Goal: Transaction & Acquisition: Book appointment/travel/reservation

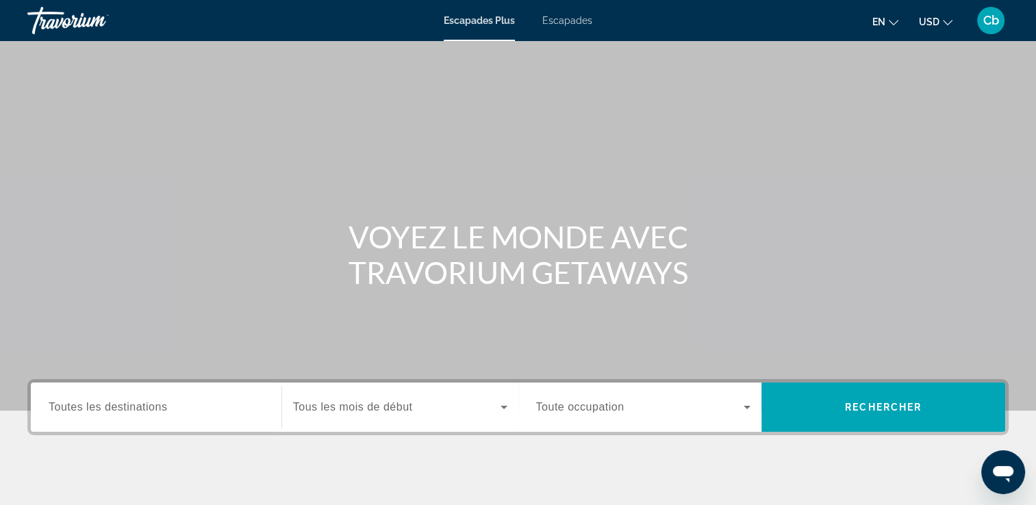
click at [132, 406] on span "Toutes les destinations" at bounding box center [108, 407] width 118 height 12
click at [132, 406] on input "Destination Toutes les destinations" at bounding box center [156, 408] width 215 height 16
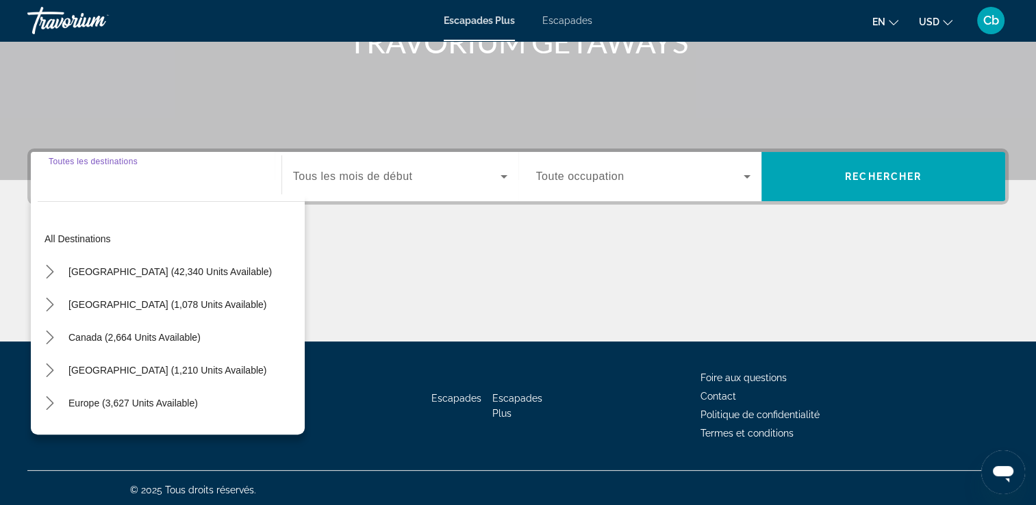
scroll to position [234, 0]
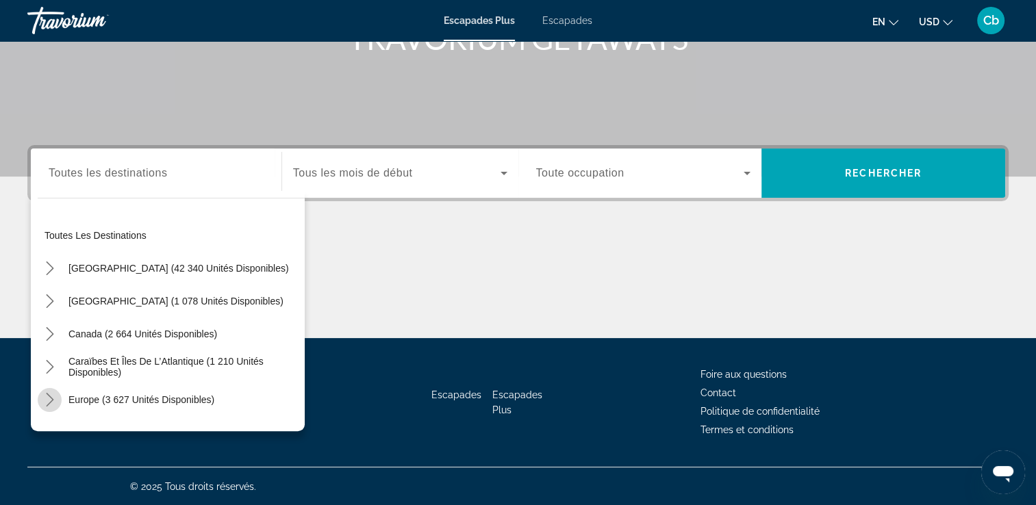
click at [53, 399] on icon "Toggle Europe (3 627 unités disponibles) sous-menu" at bounding box center [50, 400] width 14 height 14
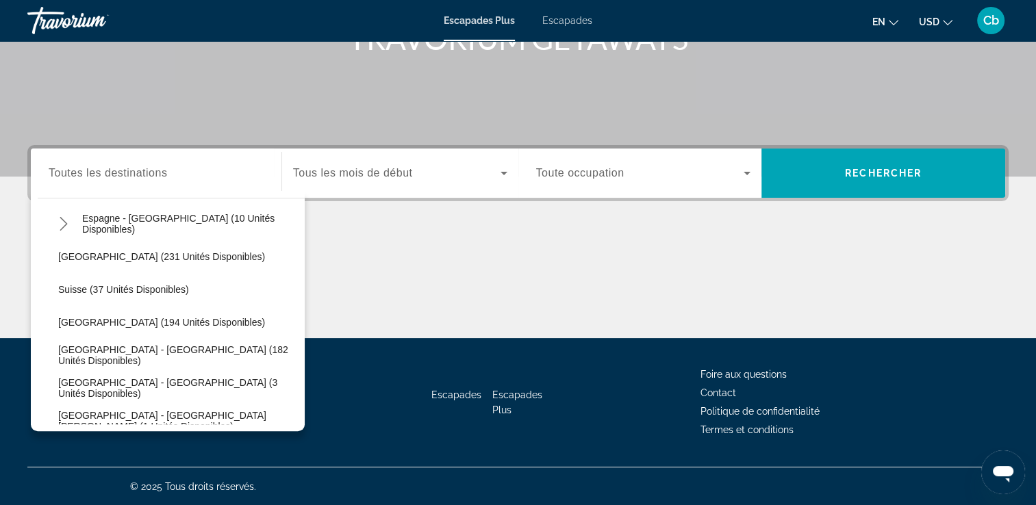
scroll to position [674, 0]
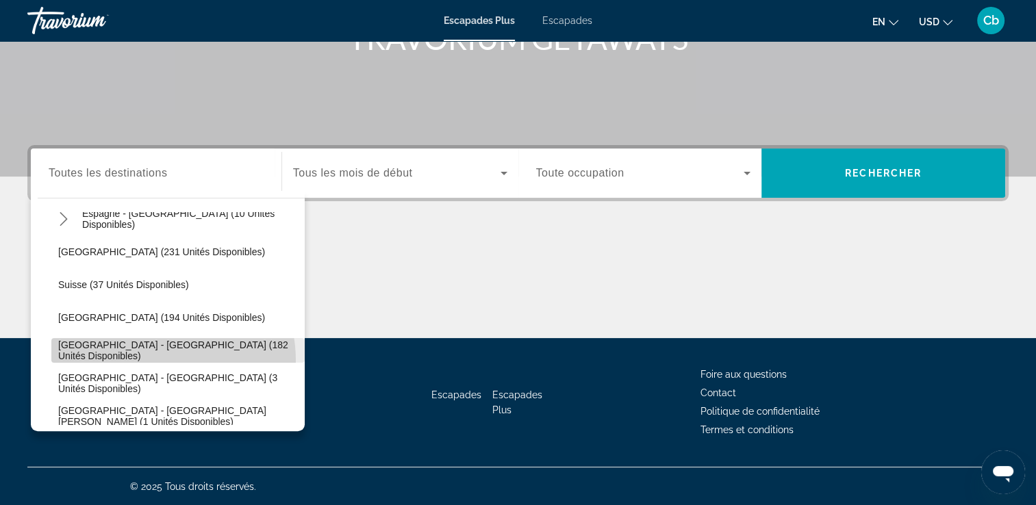
click at [147, 360] on span "Sélectionnez la destination : Royaume-Uni - Angleterre (182 unités disponibles)" at bounding box center [177, 350] width 253 height 33
type input "**********"
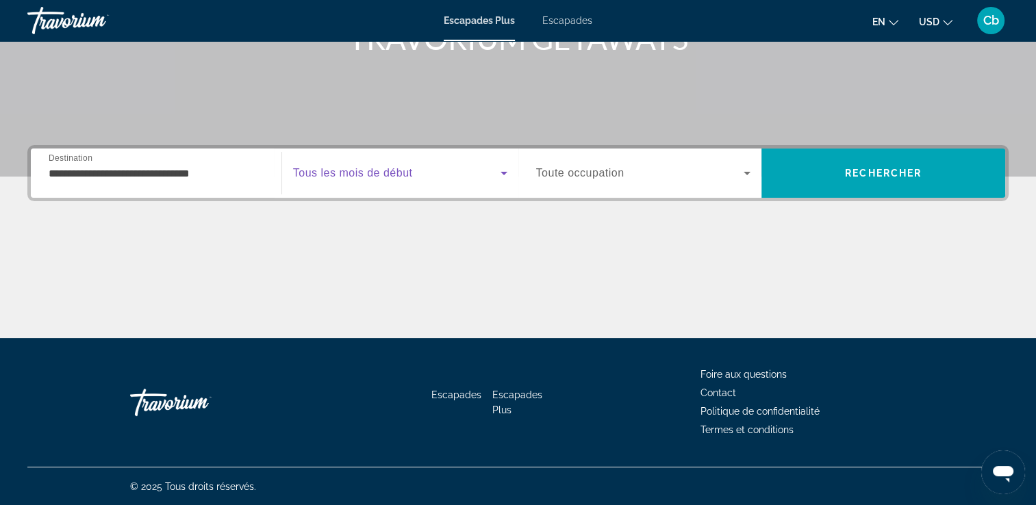
click at [478, 179] on span "Widget de recherche" at bounding box center [397, 173] width 208 height 16
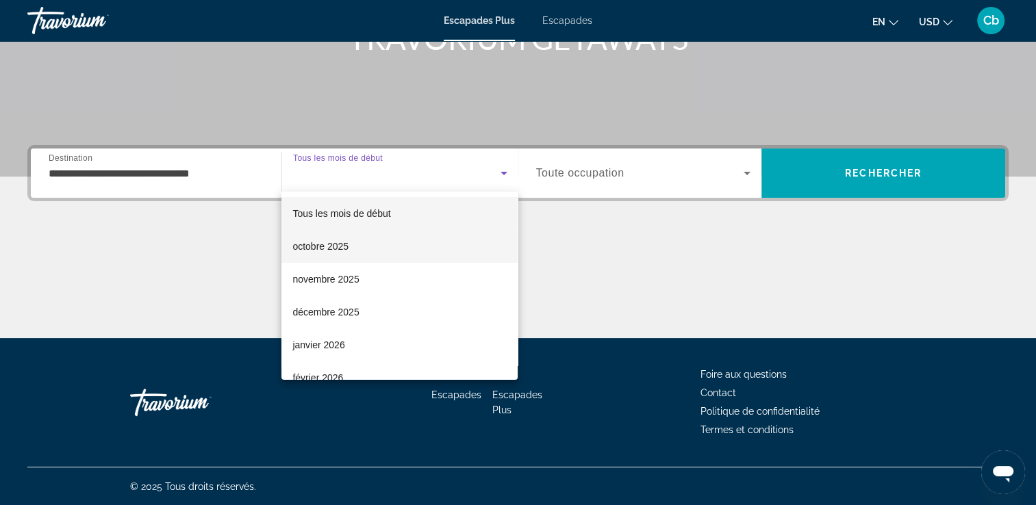
click at [403, 242] on mat-option "octobre 2025" at bounding box center [399, 246] width 236 height 33
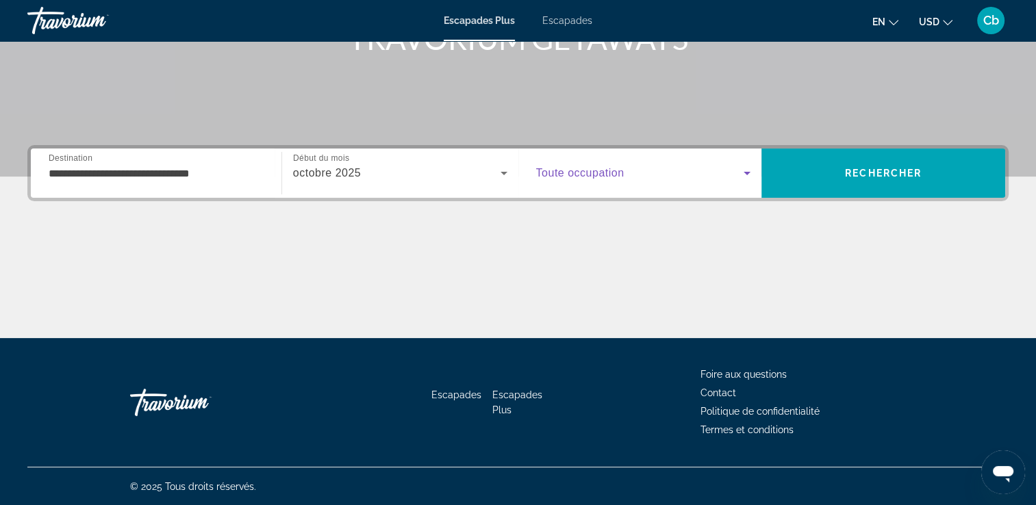
click at [642, 180] on span "Widget de recherche" at bounding box center [640, 173] width 208 height 16
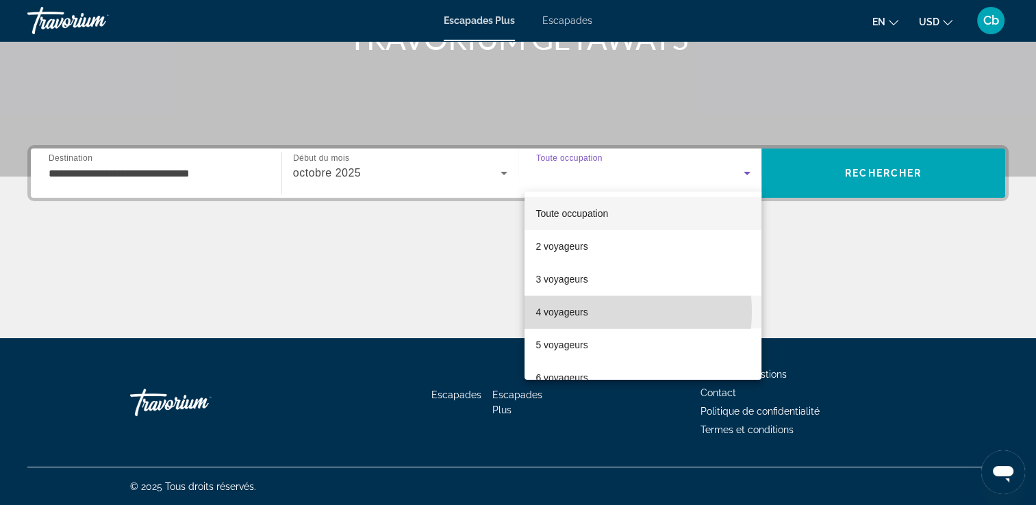
click at [594, 312] on mat-option "4 voyageurs" at bounding box center [643, 312] width 237 height 33
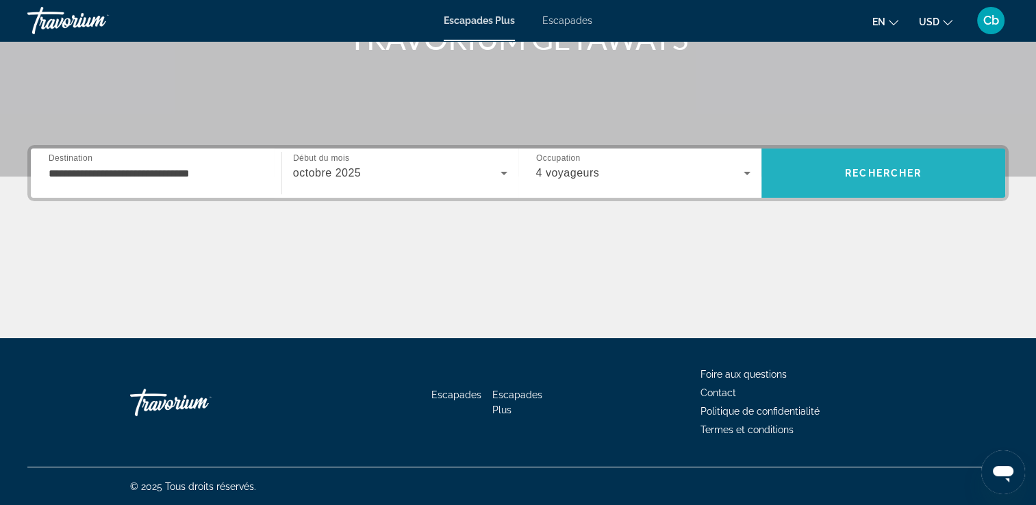
click at [826, 176] on span "Rechercher" at bounding box center [884, 173] width 244 height 33
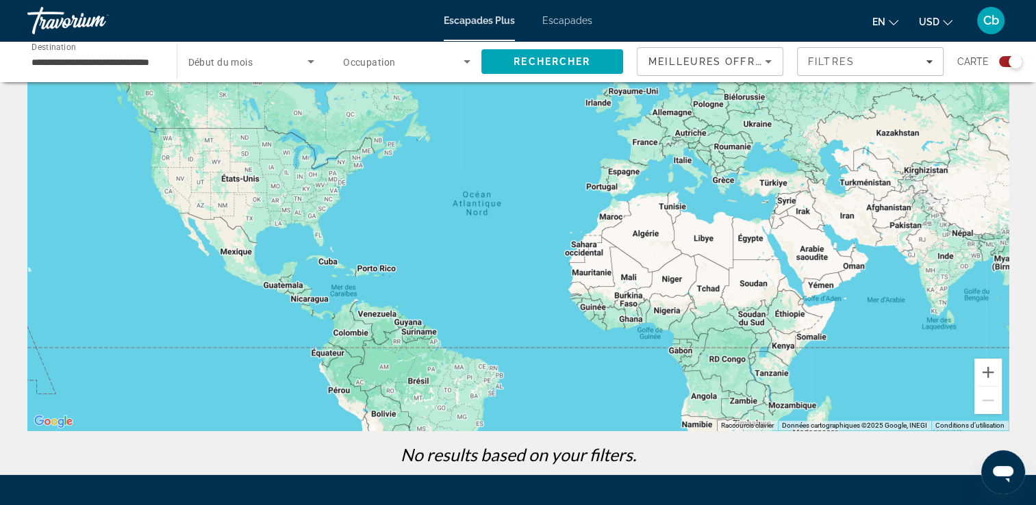
scroll to position [18, 0]
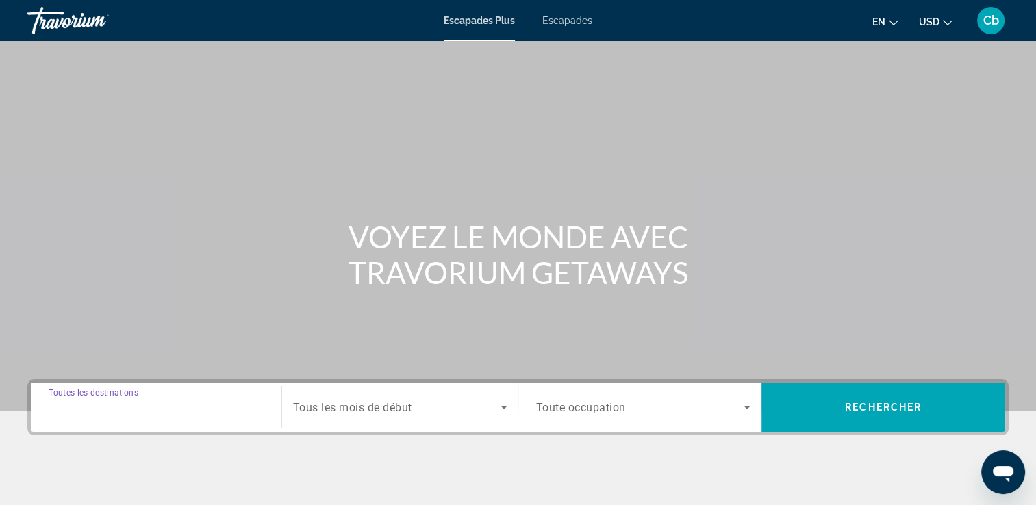
click at [195, 403] on input "Destination Toutes les destinations" at bounding box center [156, 408] width 215 height 16
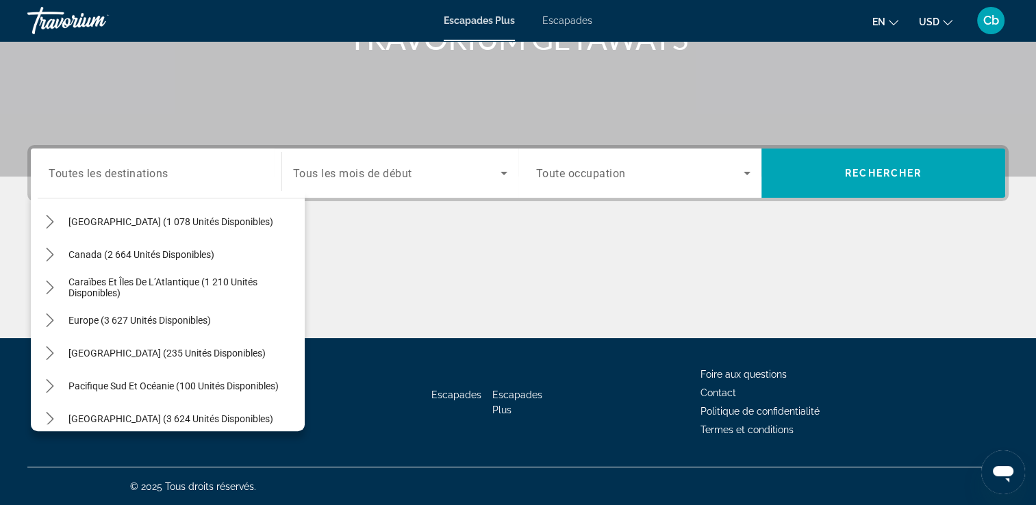
scroll to position [82, 0]
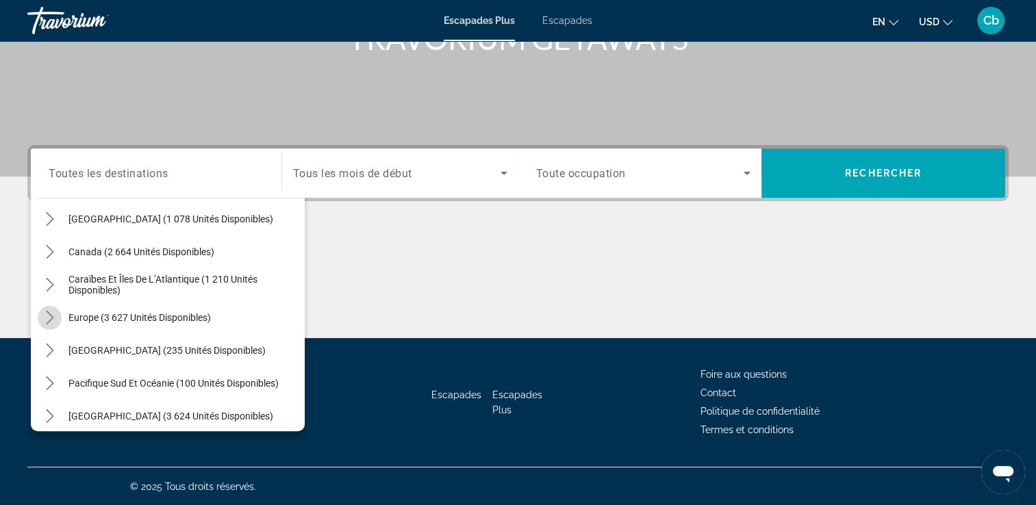
click at [45, 317] on icon "Toggle Europe (3 627 unités disponibles) sous-menu" at bounding box center [50, 318] width 14 height 14
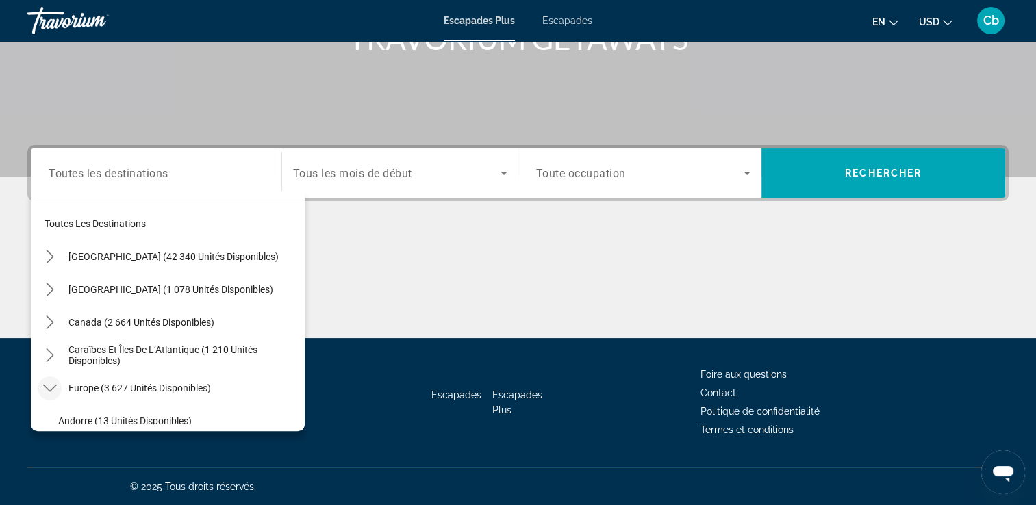
scroll to position [0, 0]
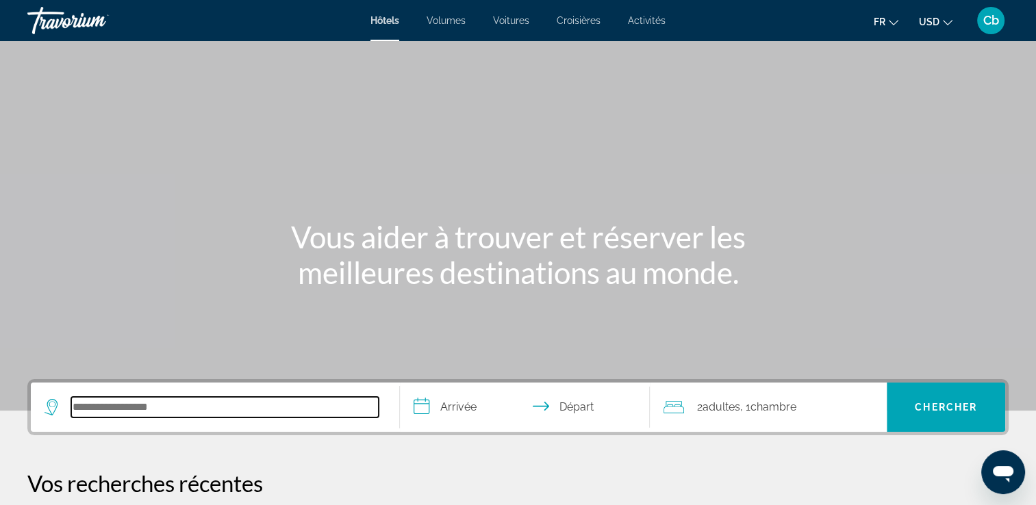
click at [181, 407] on input "Rechercher une destination hôtelière" at bounding box center [224, 407] width 307 height 21
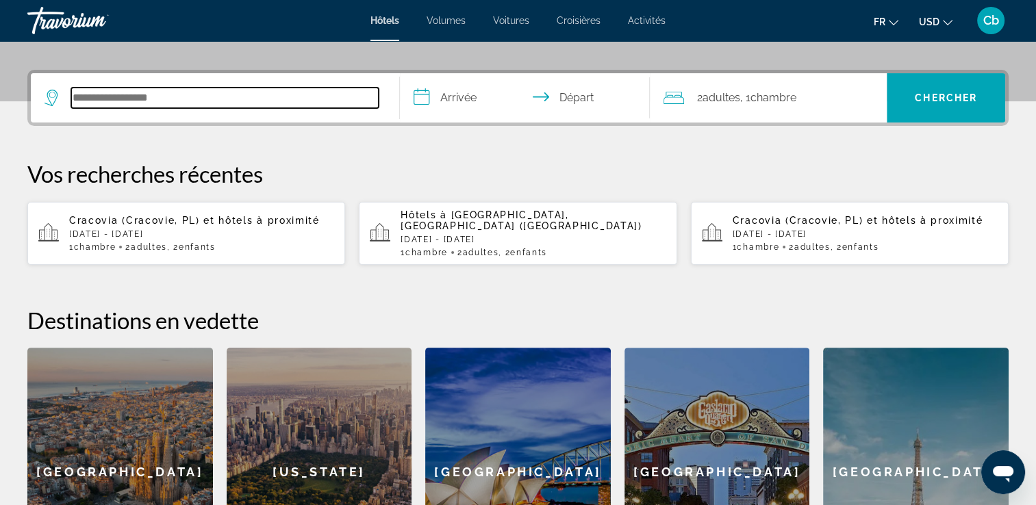
scroll to position [334, 0]
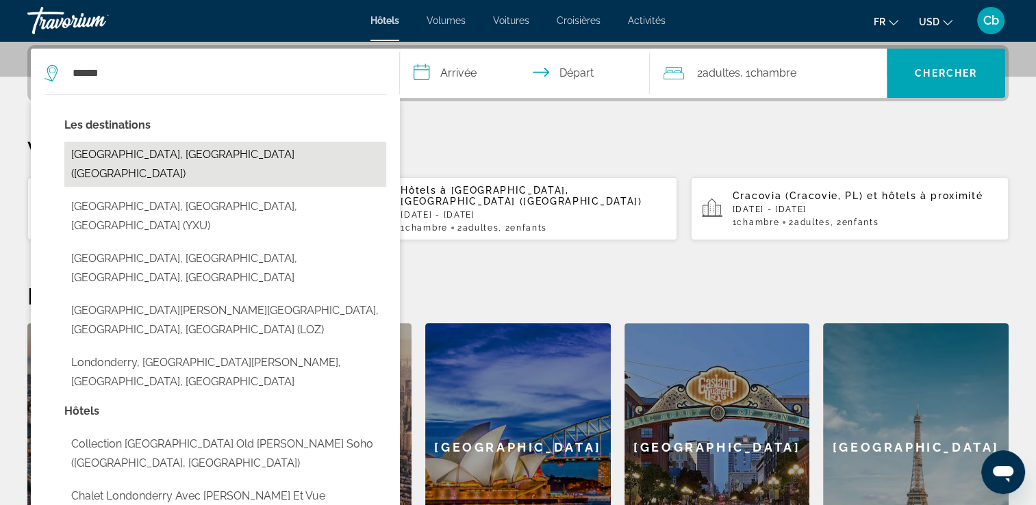
click at [170, 157] on button "[GEOGRAPHIC_DATA], [GEOGRAPHIC_DATA] ([GEOGRAPHIC_DATA])" at bounding box center [225, 164] width 322 height 45
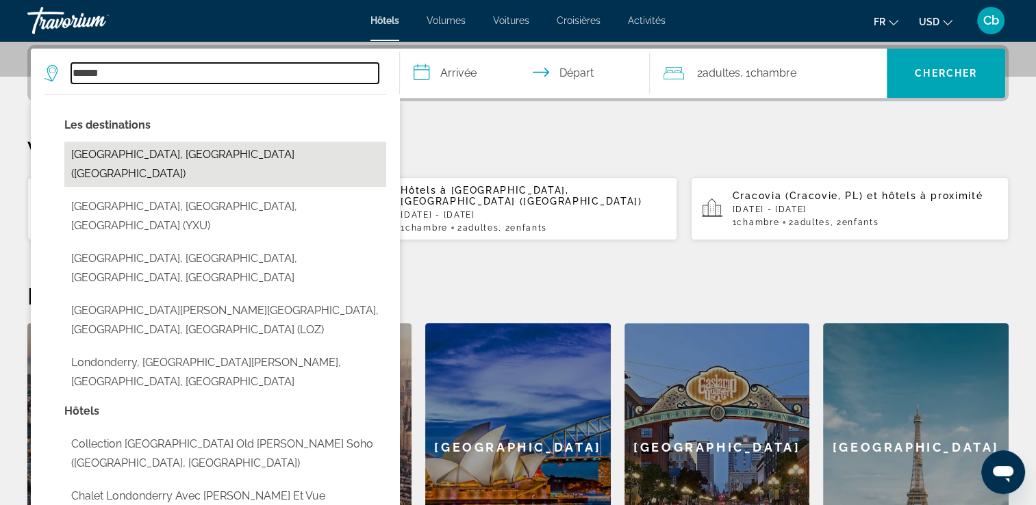
type input "**********"
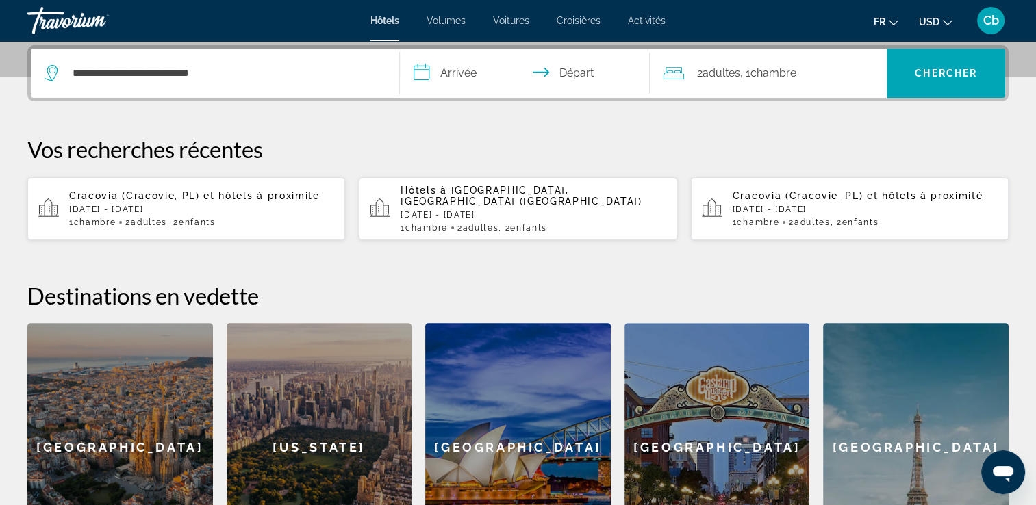
click at [449, 76] on input "**********" at bounding box center [528, 75] width 256 height 53
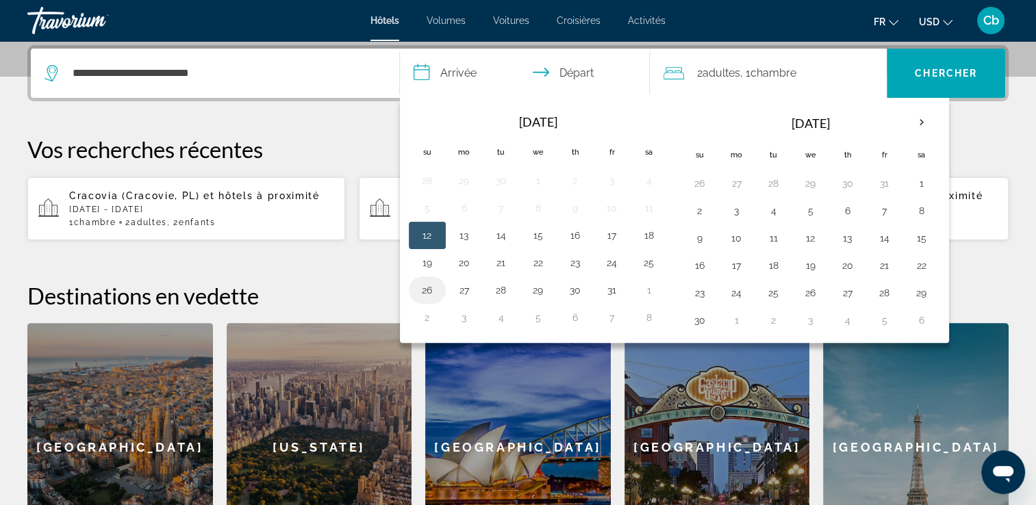
click at [423, 288] on button "26" at bounding box center [427, 290] width 22 height 19
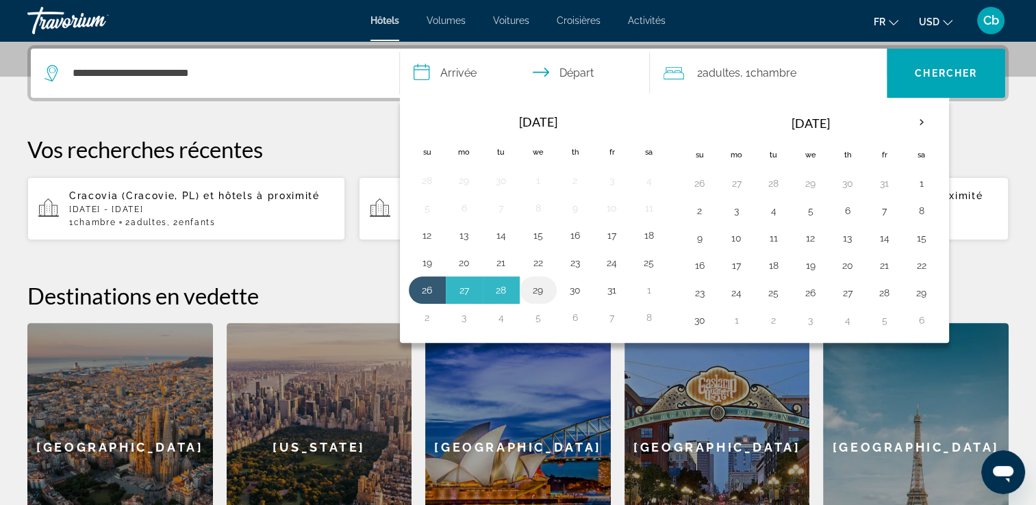
click at [534, 290] on button "29" at bounding box center [538, 290] width 22 height 19
type input "**********"
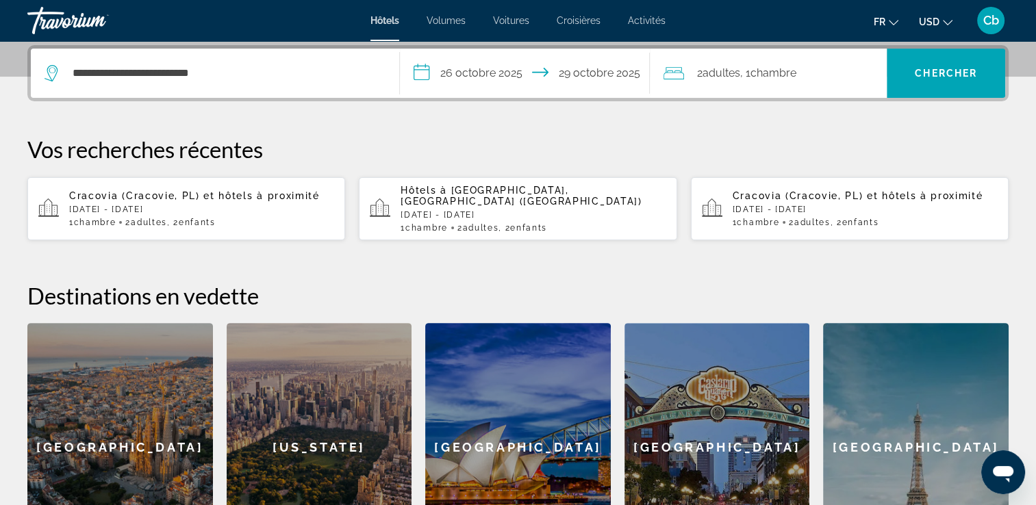
click at [724, 76] on span "Adultes" at bounding box center [721, 72] width 38 height 13
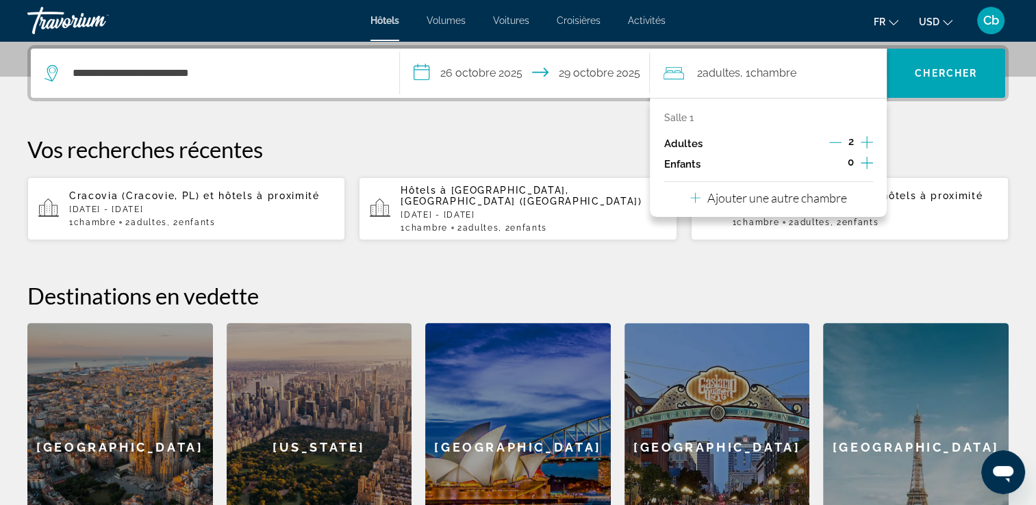
click at [866, 162] on icon "Augmenter les enfants" at bounding box center [867, 163] width 12 height 16
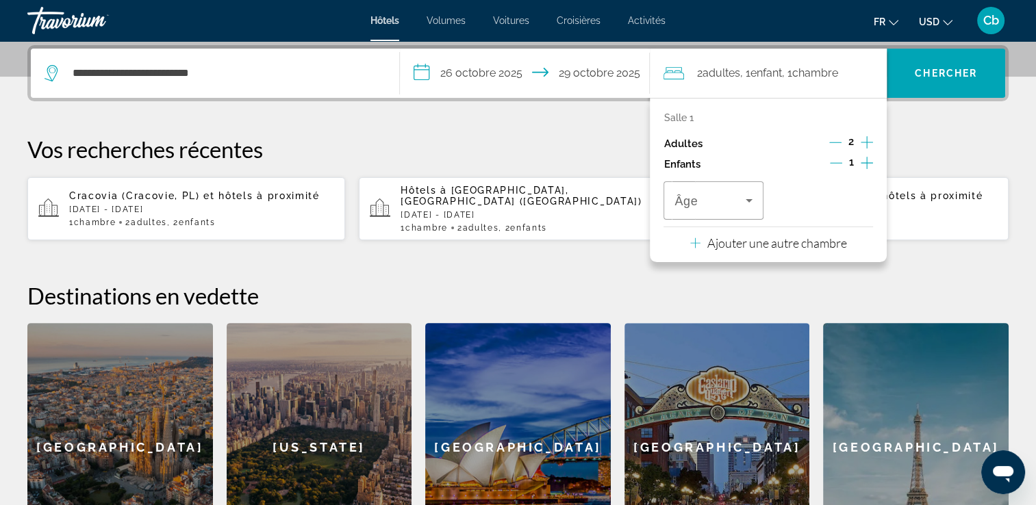
click at [866, 162] on icon "Augmenter les enfants" at bounding box center [867, 163] width 12 height 16
click at [748, 197] on icon "Voyageurs : 2 adultes, 2 enfants" at bounding box center [749, 200] width 16 height 16
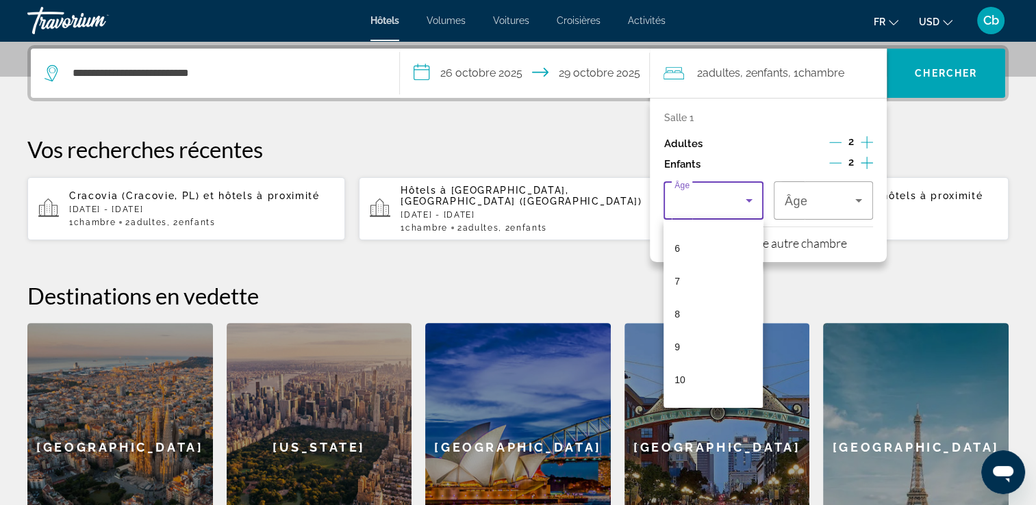
scroll to position [192, 0]
click at [690, 348] on mat-option "9" at bounding box center [713, 345] width 99 height 33
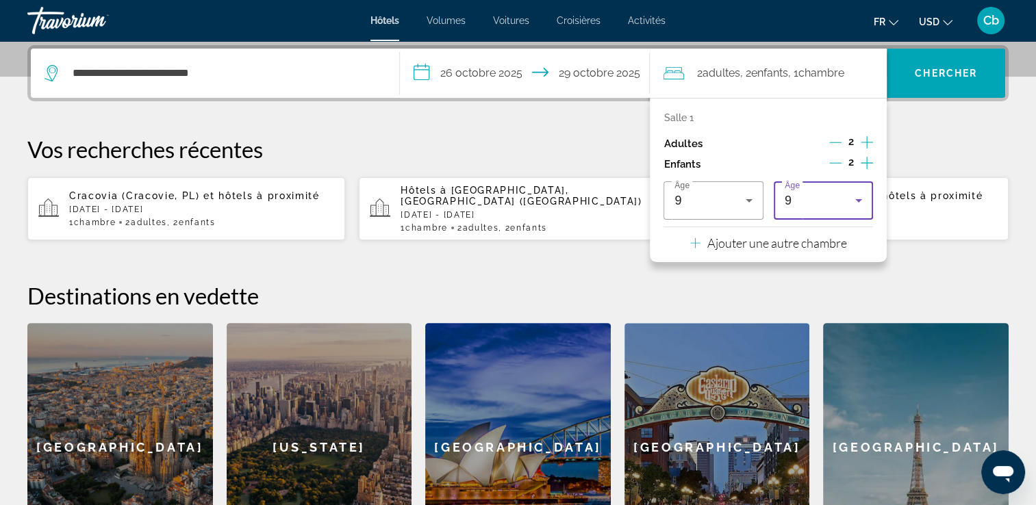
click at [861, 202] on icon "Voyageurs : 2 adultes, 2 enfants" at bounding box center [859, 200] width 16 height 16
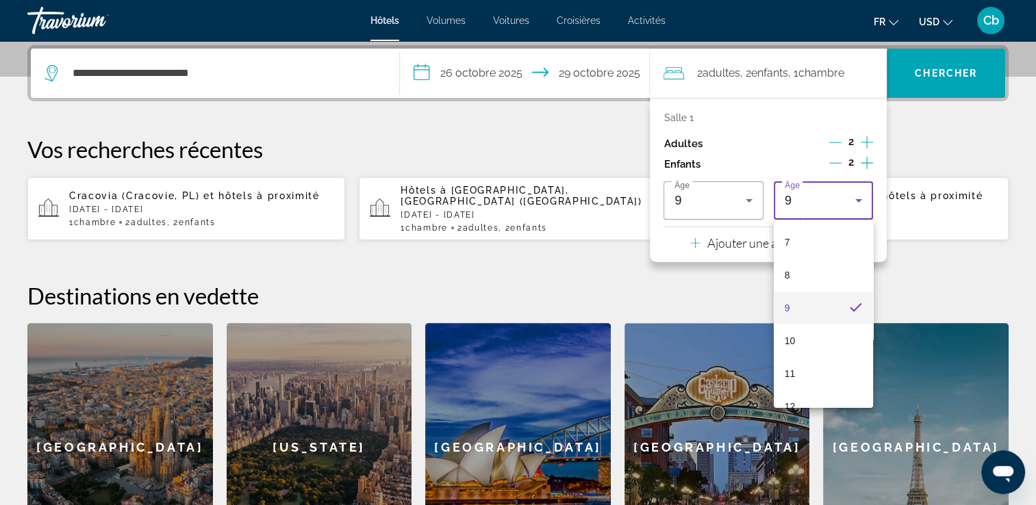
scroll to position [255, 0]
click at [818, 375] on mat-option "12" at bounding box center [823, 381] width 99 height 33
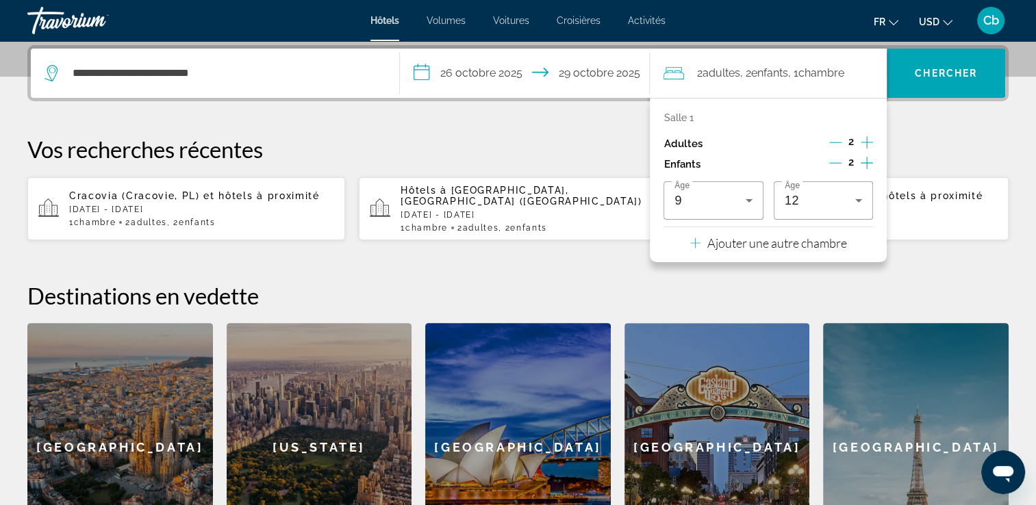
click at [940, 282] on h2 "Destinations en vedette" at bounding box center [517, 295] width 981 height 27
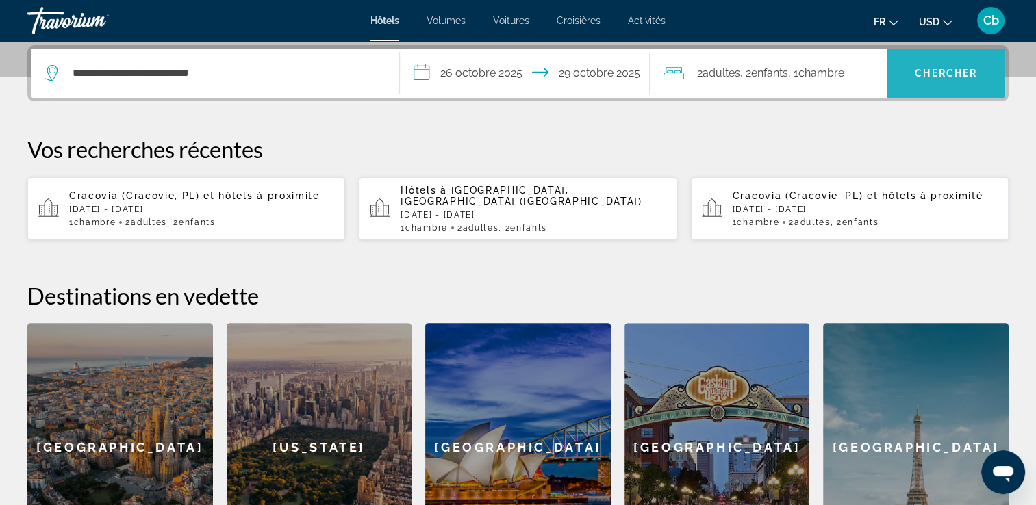
click at [961, 71] on span "Chercher" at bounding box center [946, 73] width 62 height 11
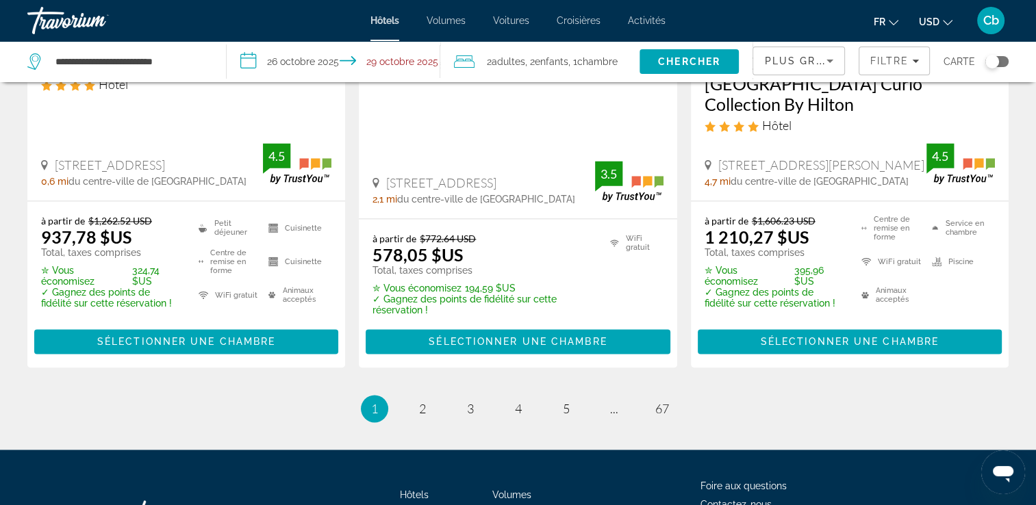
scroll to position [1945, 0]
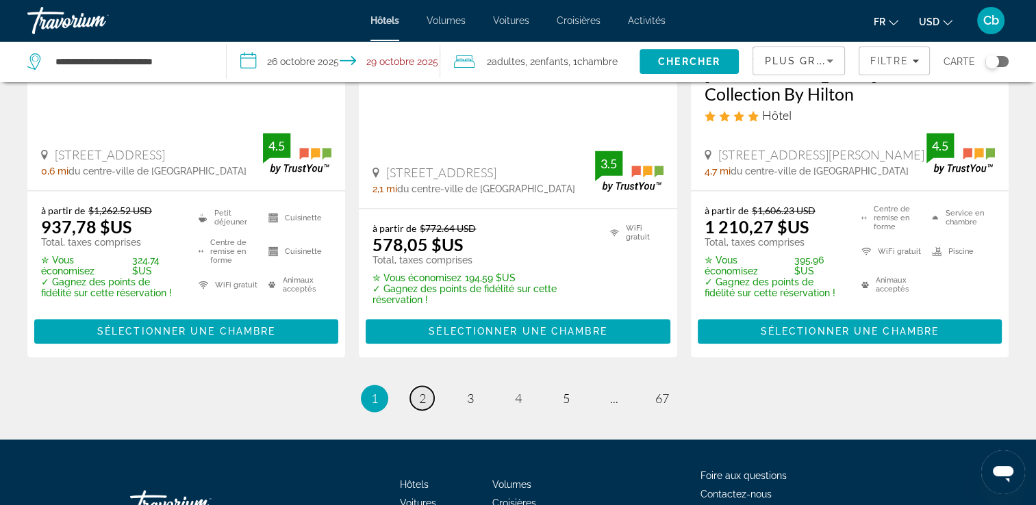
click at [419, 391] on span "2" at bounding box center [422, 398] width 7 height 15
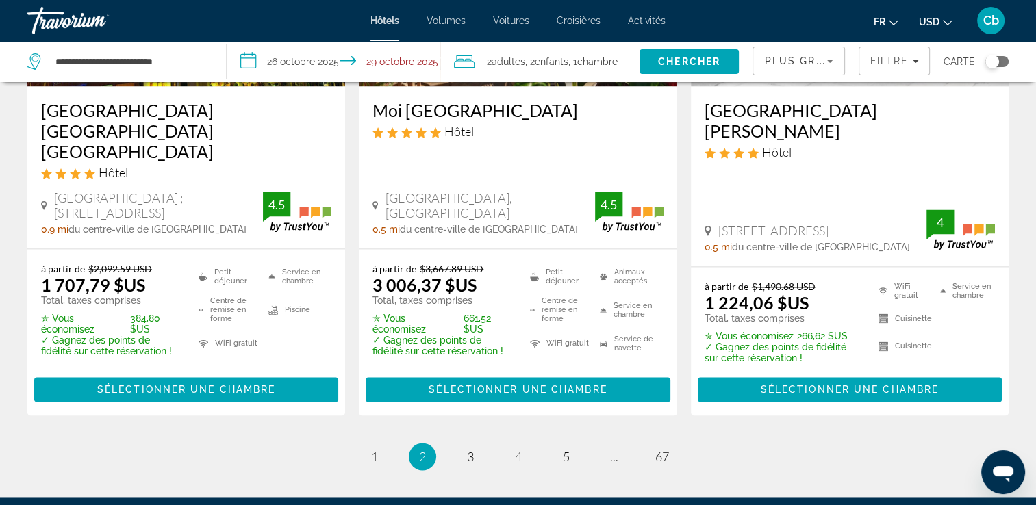
scroll to position [1983, 0]
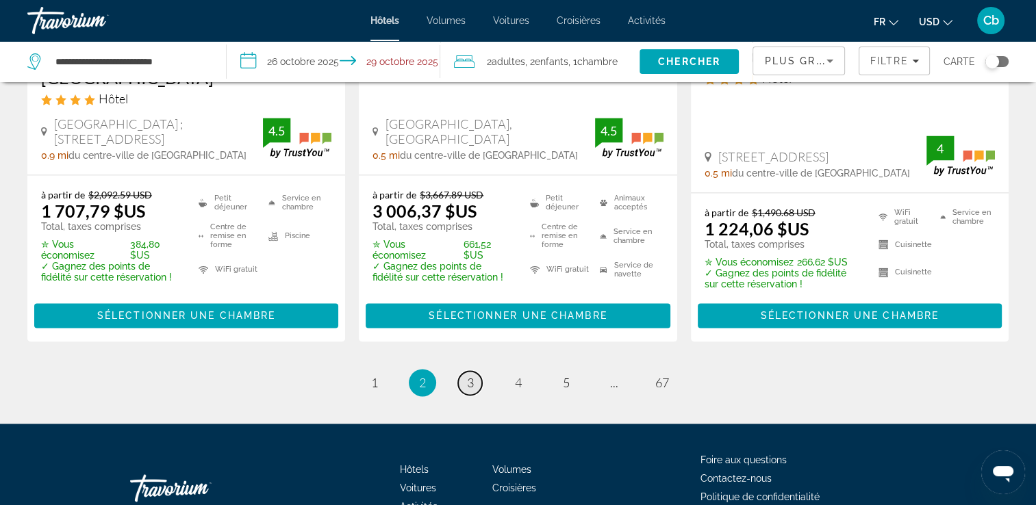
click at [473, 375] on span "3" at bounding box center [470, 382] width 7 height 15
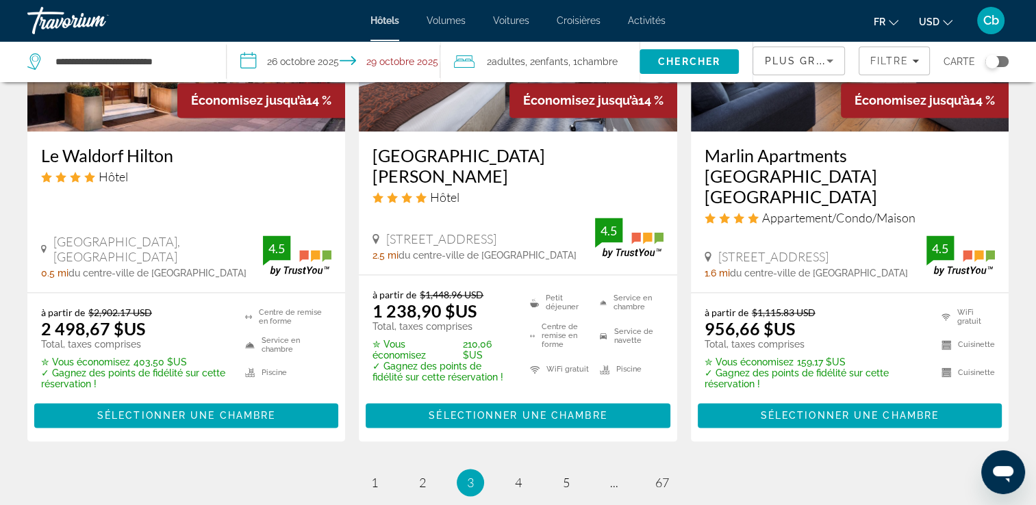
scroll to position [1890, 0]
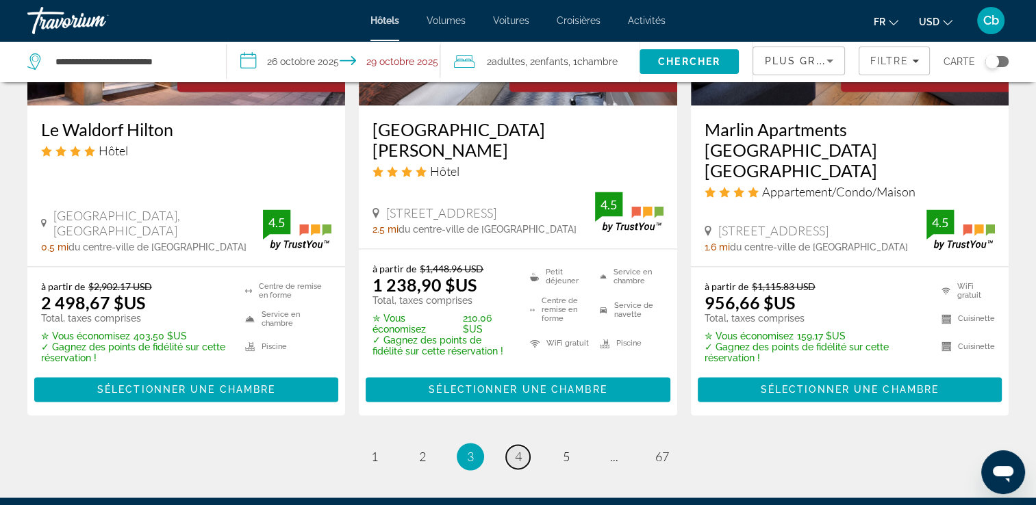
click at [516, 449] on span "4" at bounding box center [518, 456] width 7 height 15
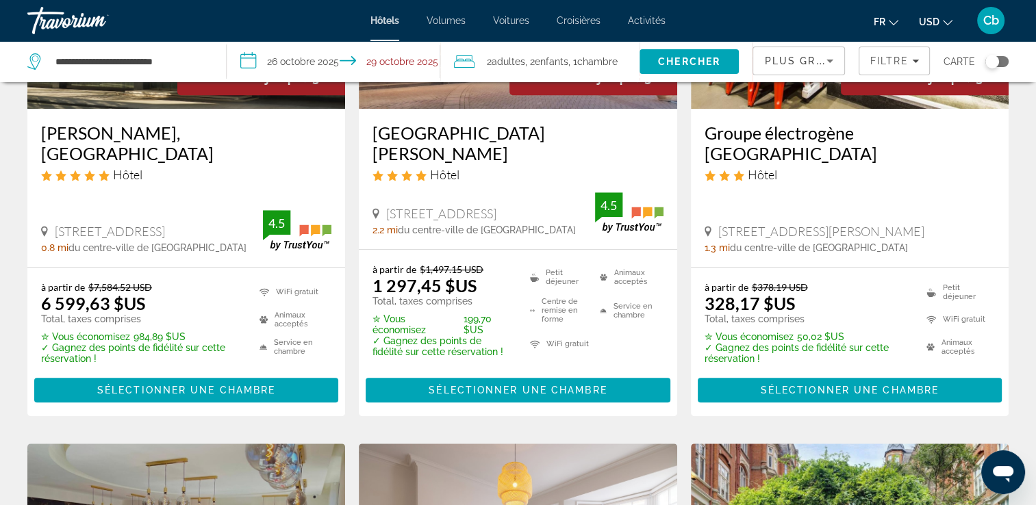
scroll to position [767, 0]
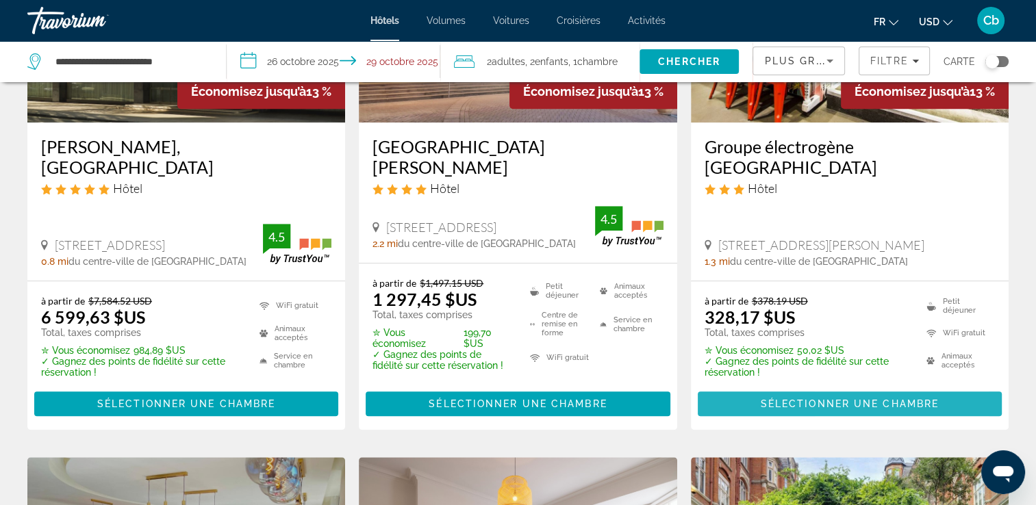
click at [821, 399] on span "Sélectionner une chambre" at bounding box center [850, 404] width 178 height 11
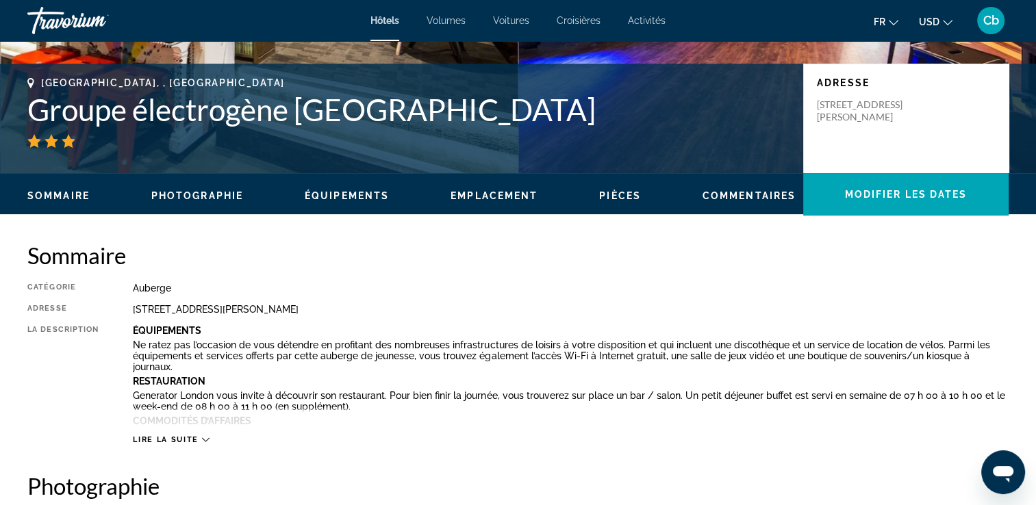
scroll to position [275, 0]
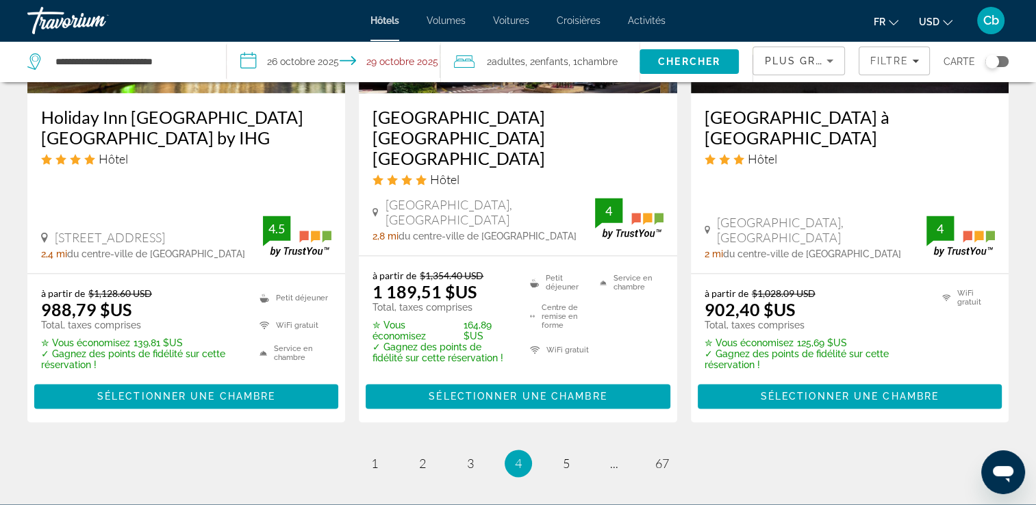
scroll to position [2009, 0]
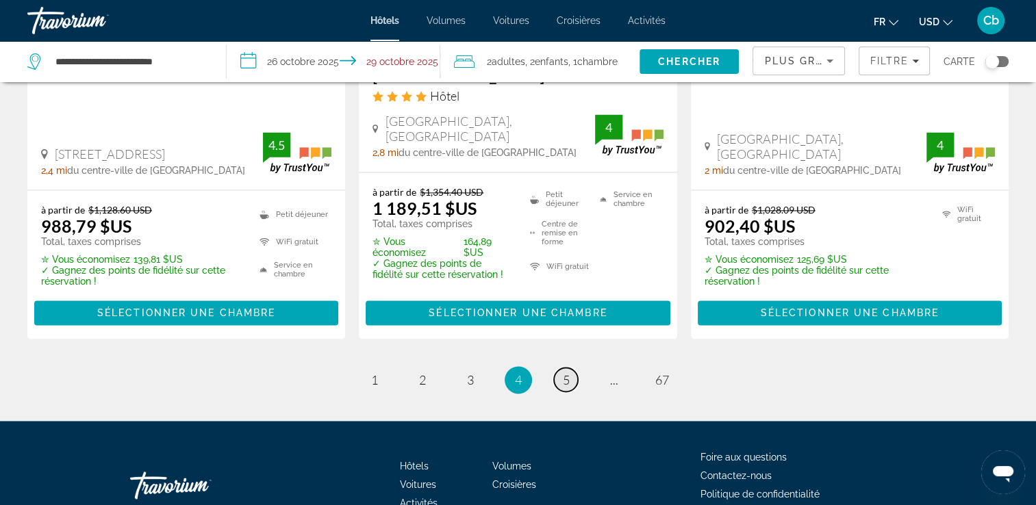
click at [566, 373] on span "5" at bounding box center [566, 380] width 7 height 15
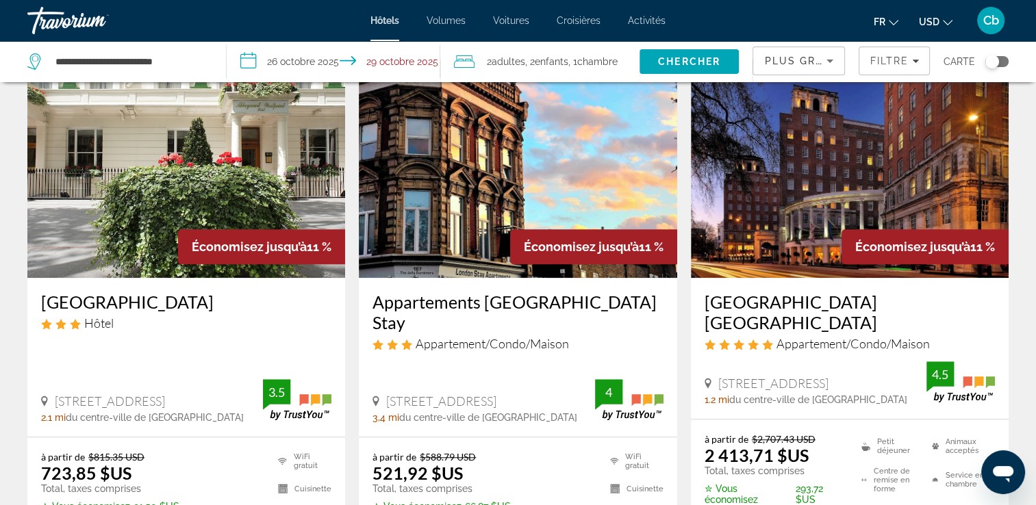
scroll to position [1196, 0]
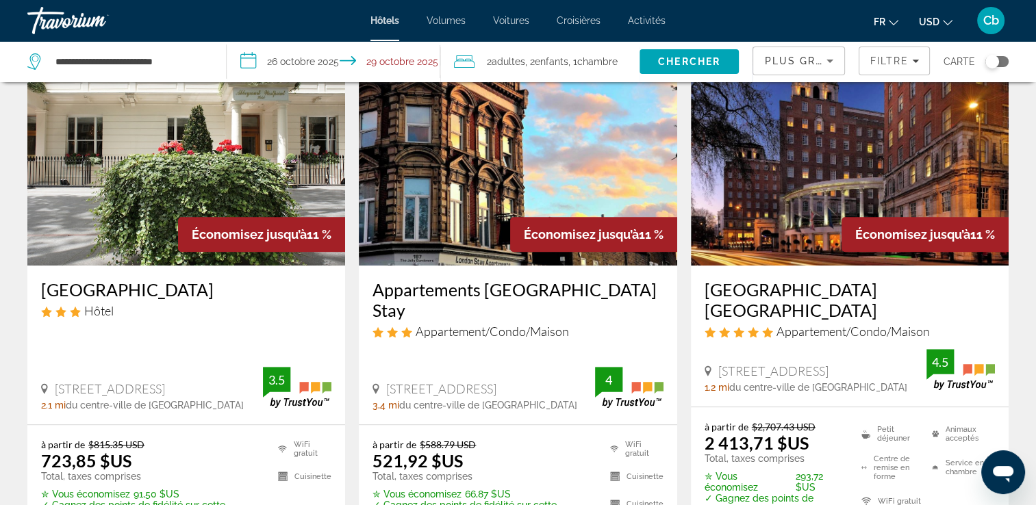
click at [400, 227] on img "Contenu principal" at bounding box center [518, 156] width 318 height 219
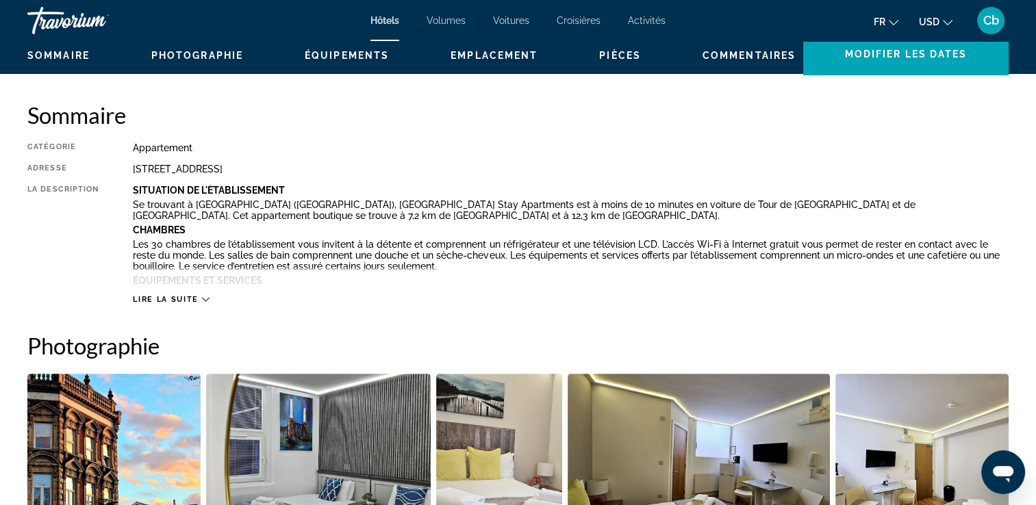
scroll to position [438, 0]
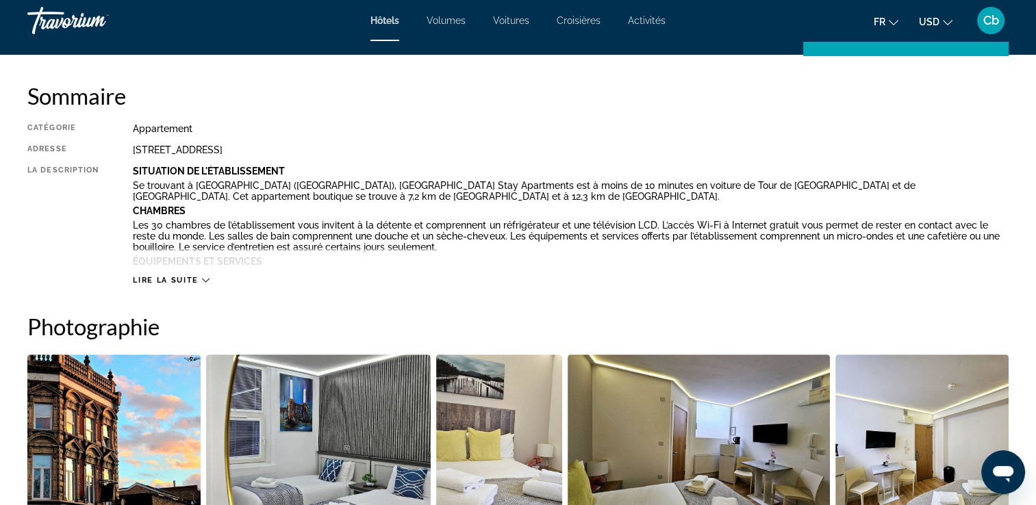
click at [197, 279] on span "Lire la suite" at bounding box center [165, 280] width 65 height 9
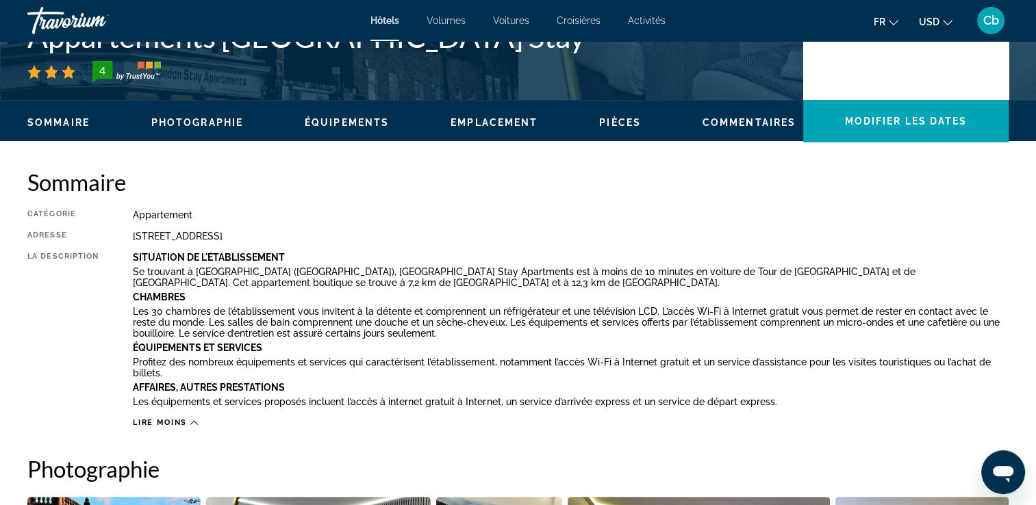
scroll to position [0, 0]
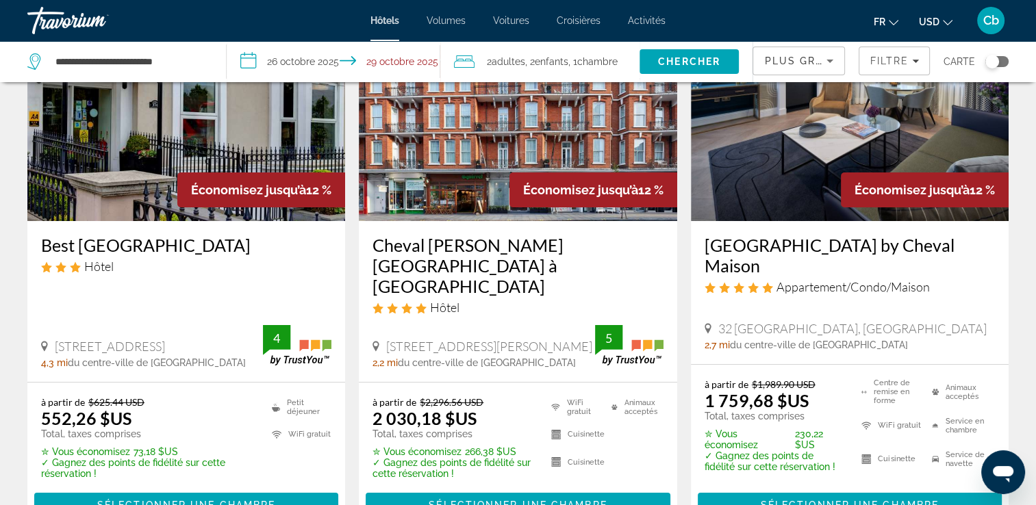
scroll to position [119, 0]
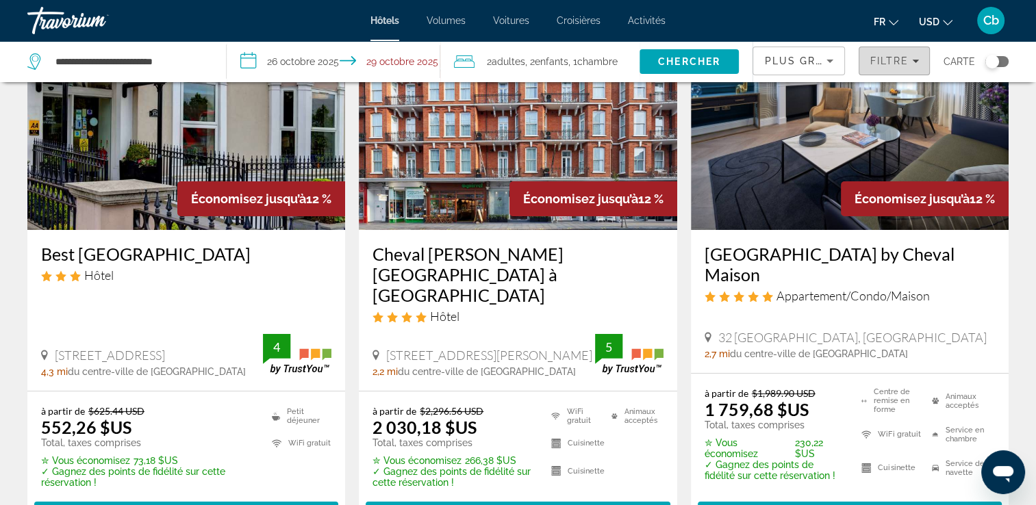
click at [918, 59] on icon "Filtres" at bounding box center [915, 61] width 7 height 7
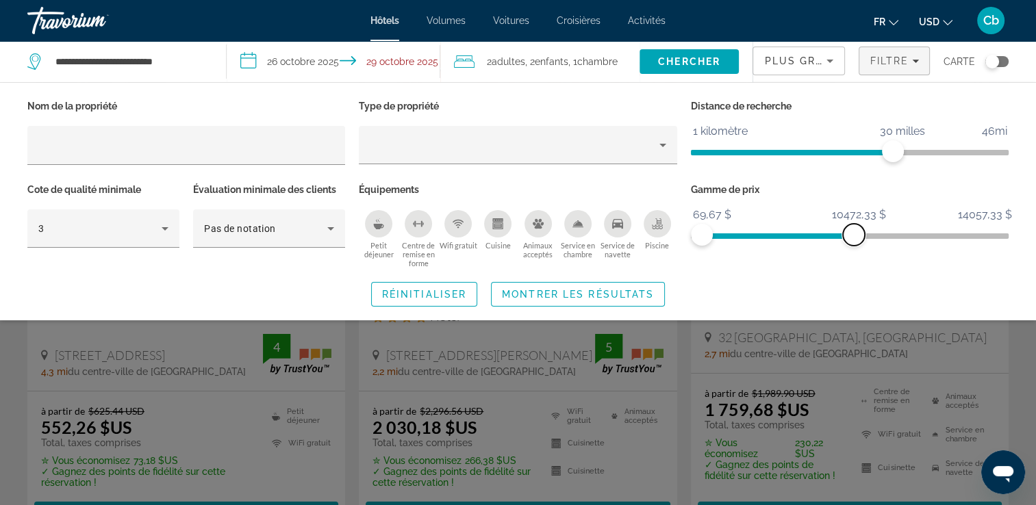
drag, startPoint x: 996, startPoint y: 235, endPoint x: 854, endPoint y: 238, distance: 141.8
click at [854, 238] on span "ngx-slider-max" at bounding box center [854, 235] width 22 height 22
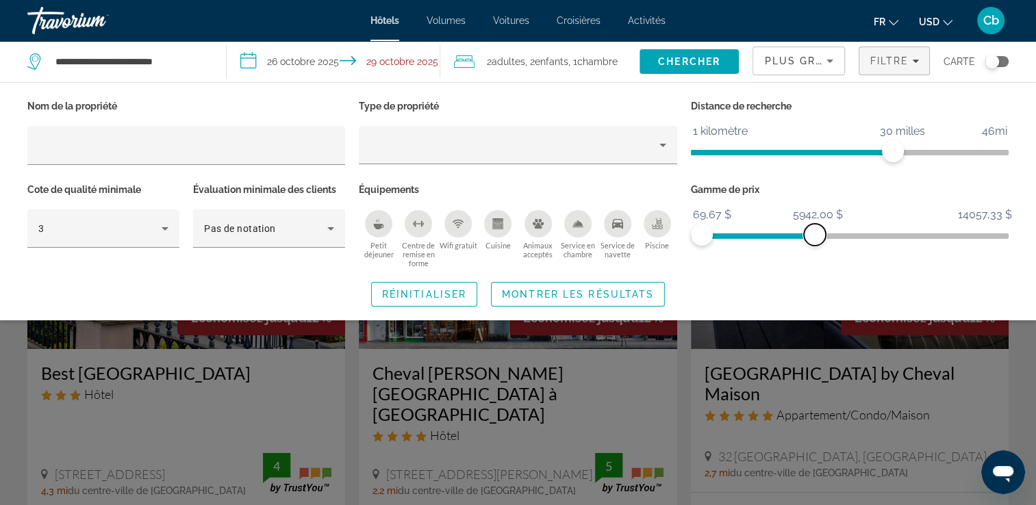
drag, startPoint x: 854, startPoint y: 238, endPoint x: 805, endPoint y: 237, distance: 49.3
click at [805, 237] on span "ngx-slider-max" at bounding box center [815, 235] width 22 height 22
drag, startPoint x: 805, startPoint y: 237, endPoint x: 776, endPoint y: 240, distance: 28.9
click at [776, 240] on span "ngx-slider-max" at bounding box center [777, 235] width 22 height 22
drag, startPoint x: 776, startPoint y: 240, endPoint x: 751, endPoint y: 240, distance: 24.7
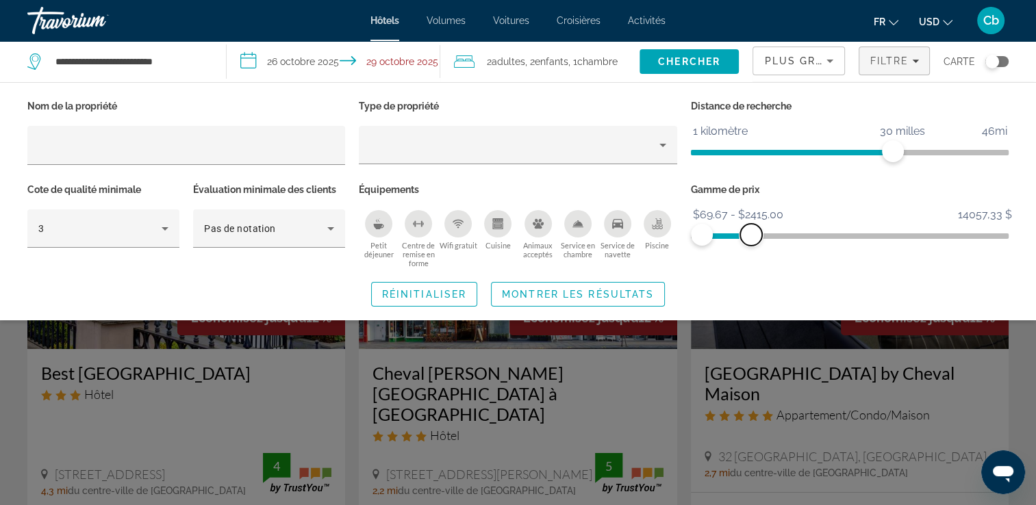
click at [751, 240] on span "ngx-slider-max" at bounding box center [751, 235] width 22 height 22
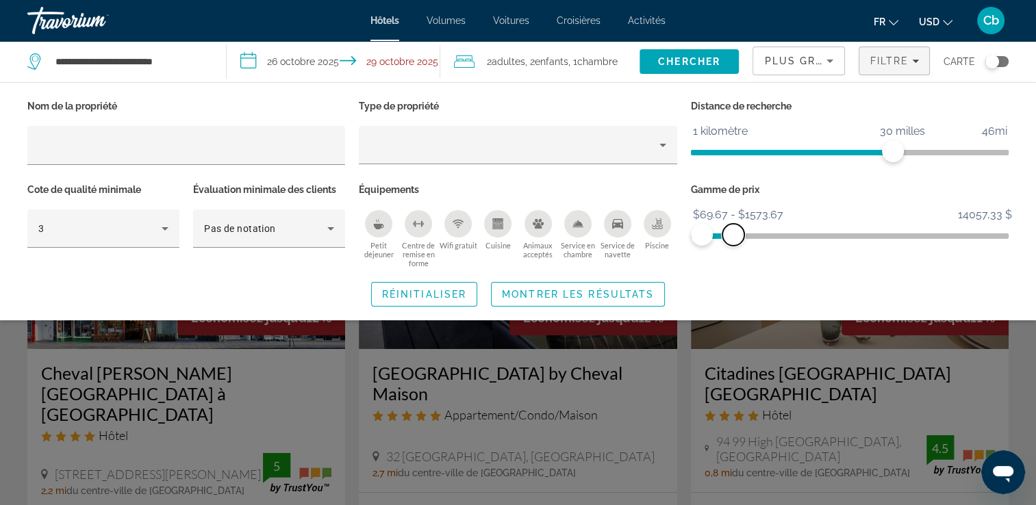
drag, startPoint x: 751, startPoint y: 240, endPoint x: 731, endPoint y: 241, distance: 20.6
click at [731, 241] on span "ngx-slider-max" at bounding box center [733, 235] width 22 height 22
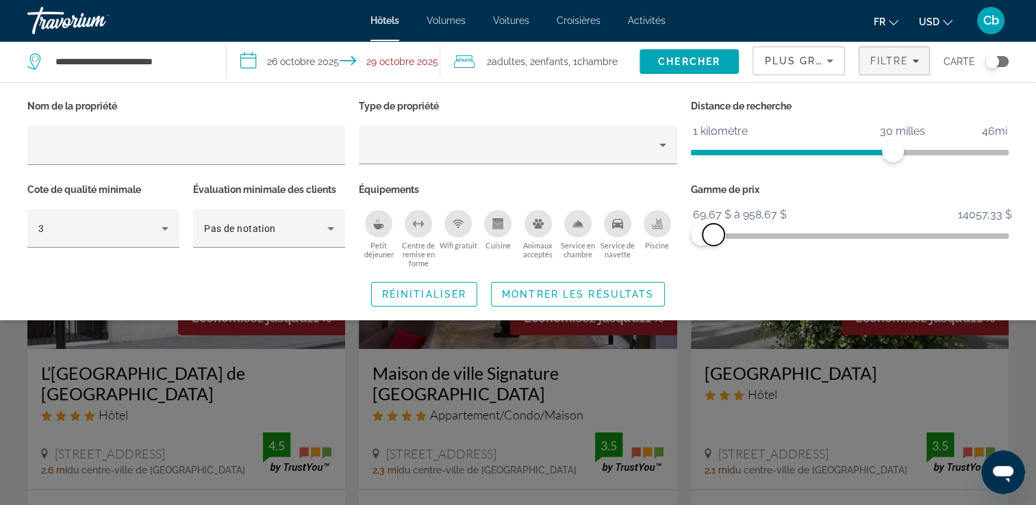
drag, startPoint x: 731, startPoint y: 241, endPoint x: 713, endPoint y: 242, distance: 17.8
click at [713, 242] on span "ngx-slider-max" at bounding box center [714, 235] width 22 height 22
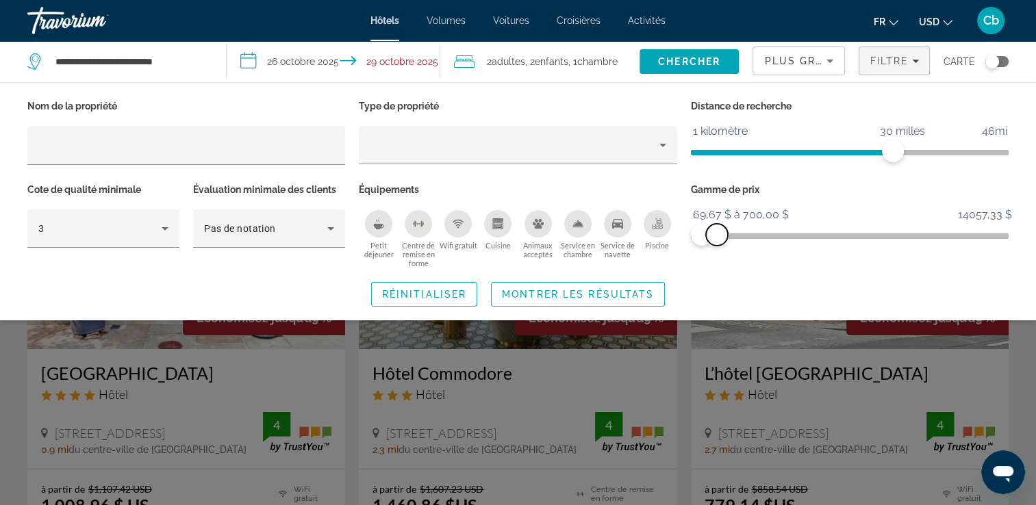
click at [718, 238] on span "ngx-slider-max" at bounding box center [717, 235] width 22 height 22
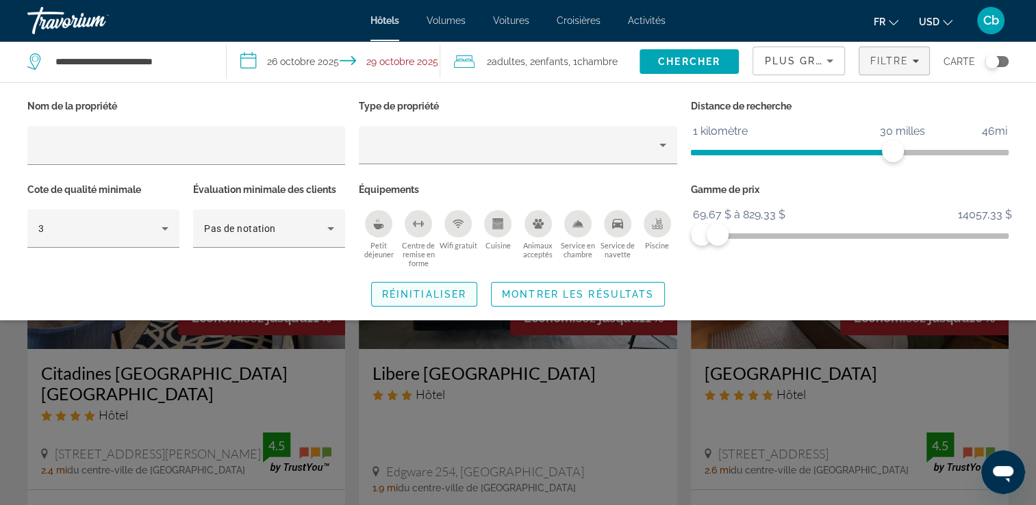
click at [459, 300] on span "Widget de recherche" at bounding box center [424, 294] width 105 height 33
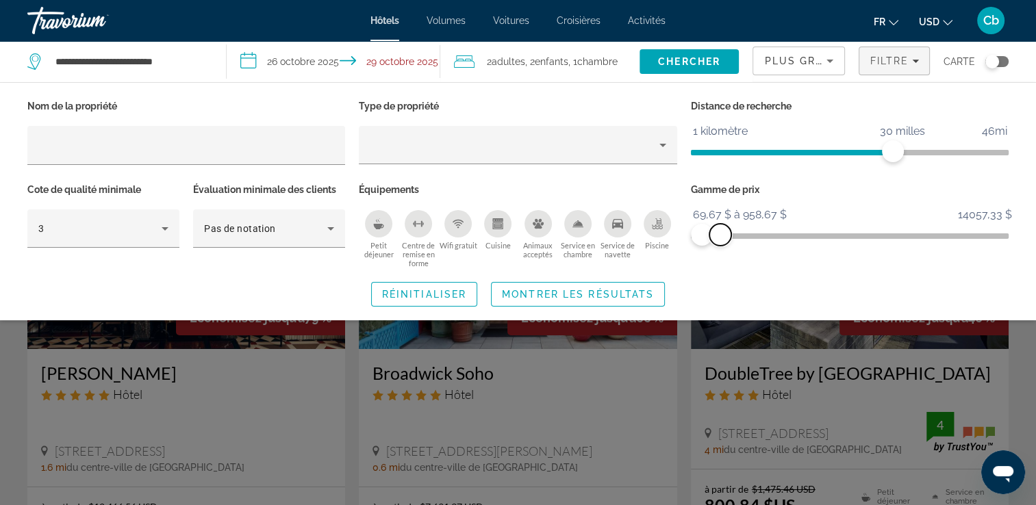
drag, startPoint x: 998, startPoint y: 240, endPoint x: 720, endPoint y: 240, distance: 277.4
click at [720, 240] on span "ngx-slider-max" at bounding box center [720, 235] width 22 height 22
click at [904, 207] on div "Gamme de prix 69,67 $ 14057,33 $ 69,67 $ 991,00 $ 69,67 $ à 991,00 $" at bounding box center [849, 224] width 331 height 88
click at [707, 70] on span "Rechercher" at bounding box center [690, 61] width 100 height 33
click at [660, 382] on div "Widget de recherche" at bounding box center [518, 355] width 1036 height 300
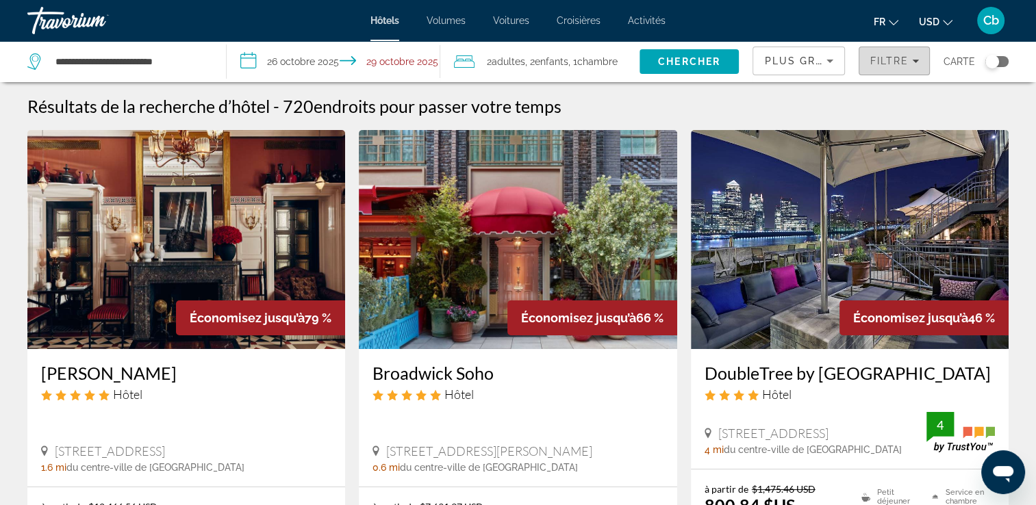
click at [902, 71] on span "Filtres" at bounding box center [894, 61] width 70 height 33
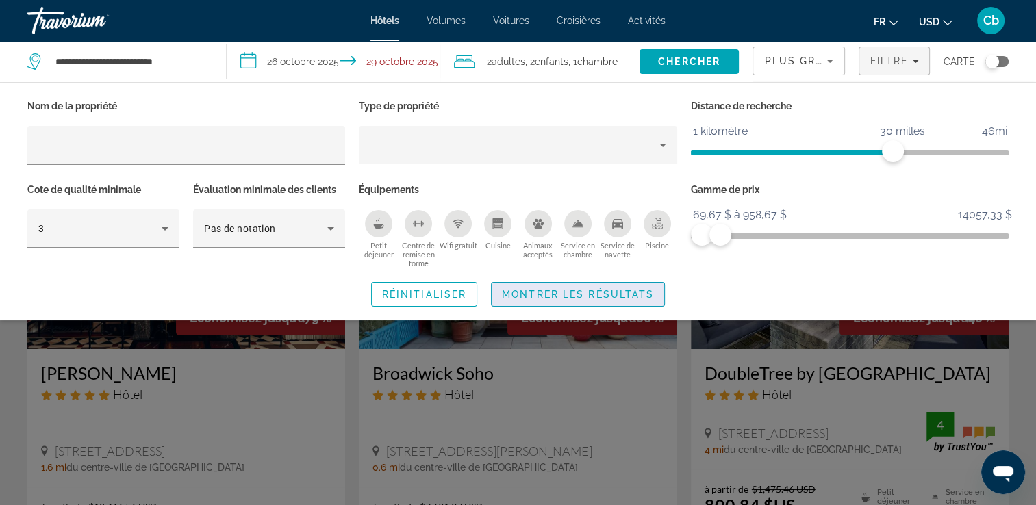
click at [644, 294] on span "Montrer les résultats" at bounding box center [578, 294] width 152 height 11
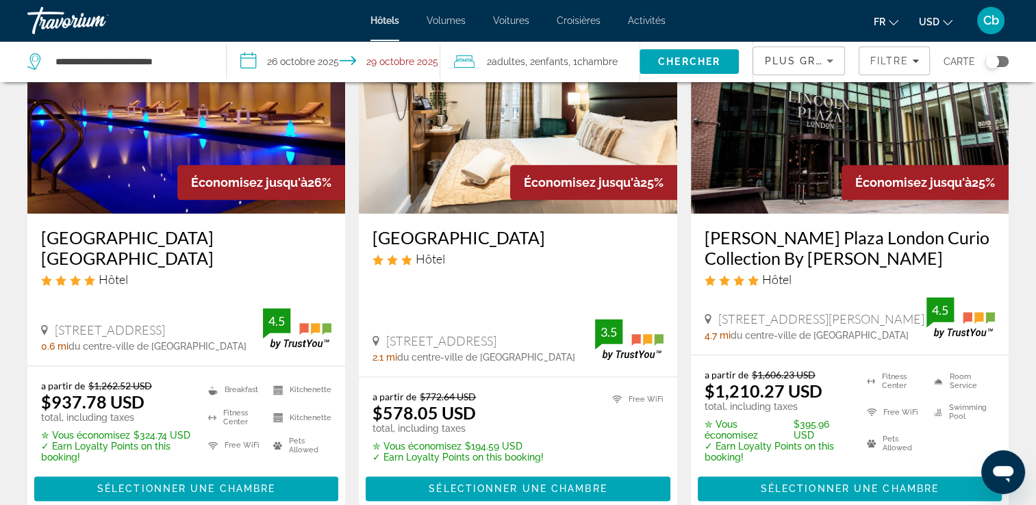
scroll to position [1753, 0]
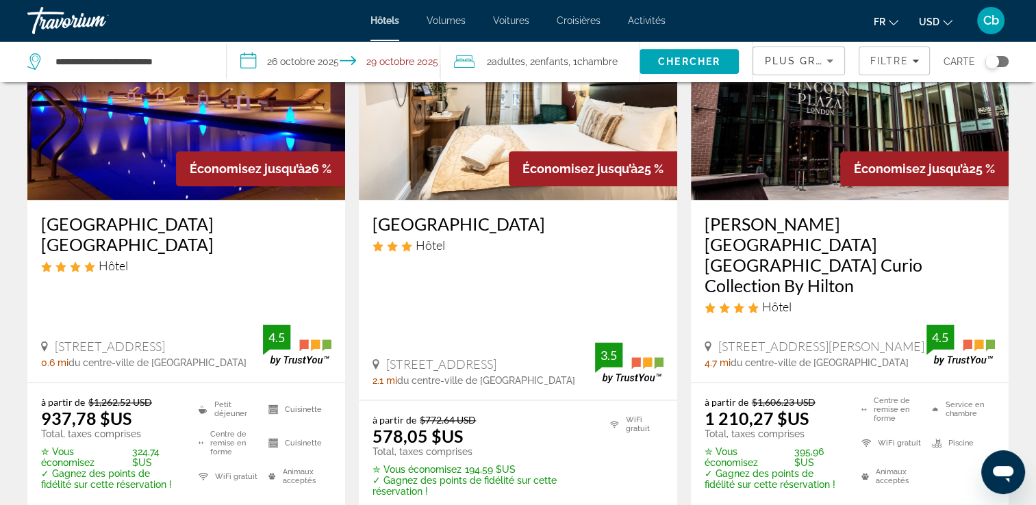
click at [454, 182] on img "Contenu principal" at bounding box center [518, 90] width 318 height 219
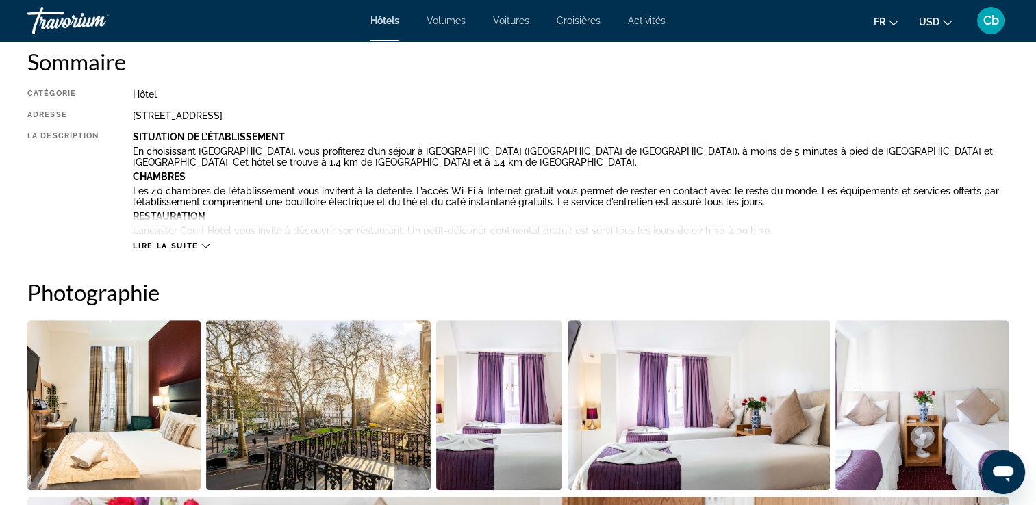
scroll to position [493, 0]
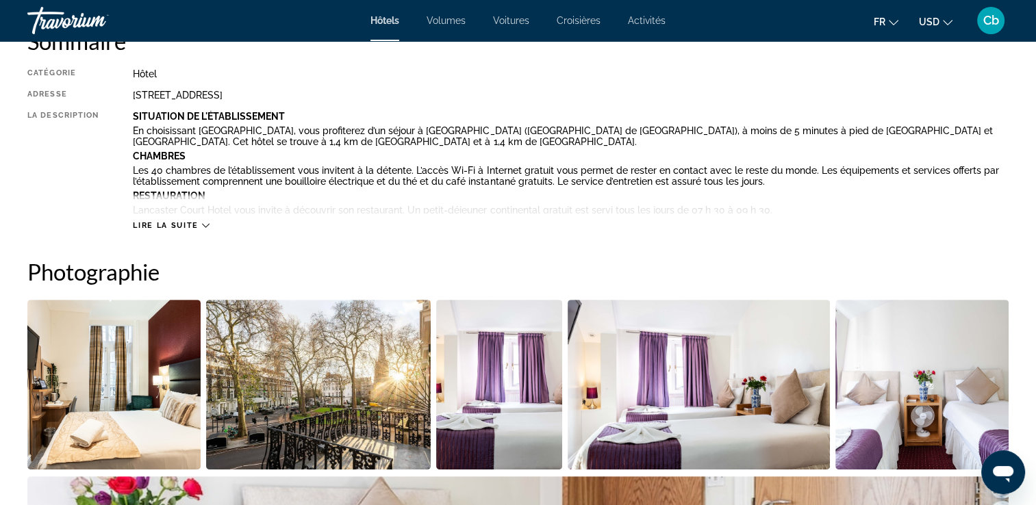
click at [198, 229] on div "Lire la suite" at bounding box center [171, 225] width 76 height 9
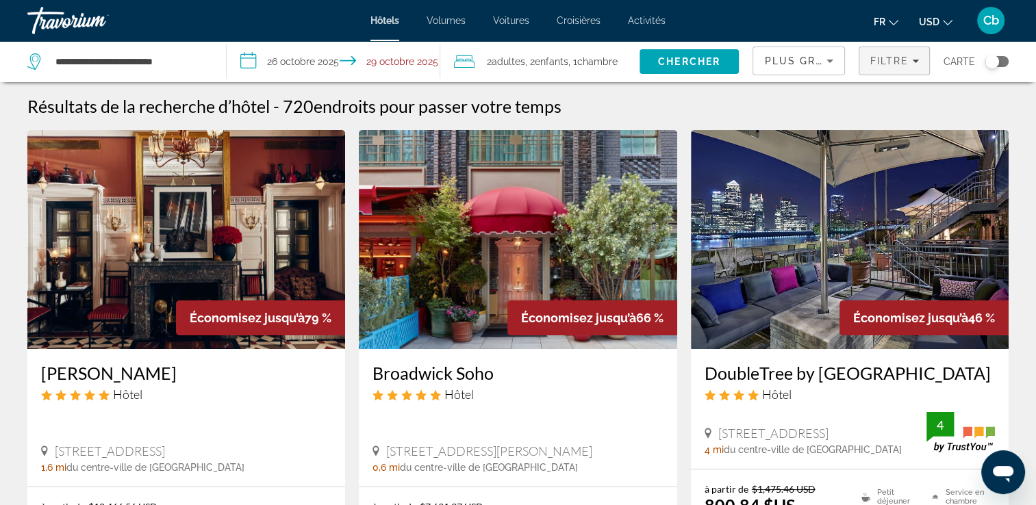
click at [875, 58] on span "Filtre" at bounding box center [889, 60] width 39 height 11
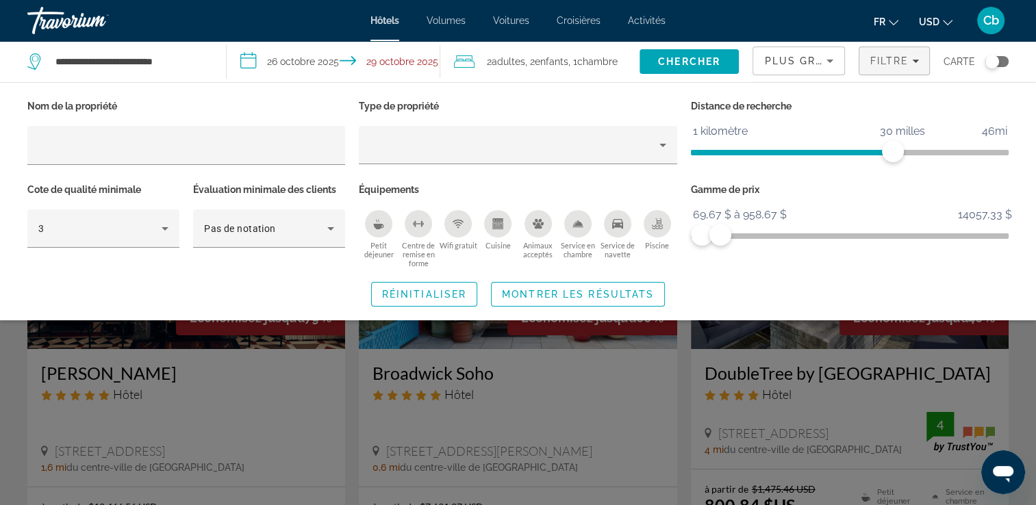
click at [502, 226] on icon "Cuisine" at bounding box center [497, 223] width 11 height 11
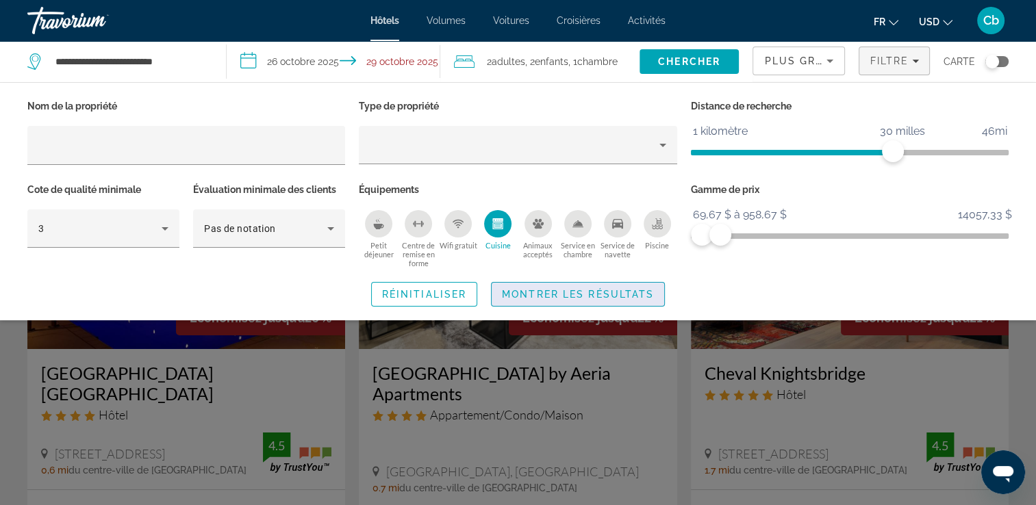
click at [557, 289] on span "Montrer les résultats" at bounding box center [578, 294] width 152 height 11
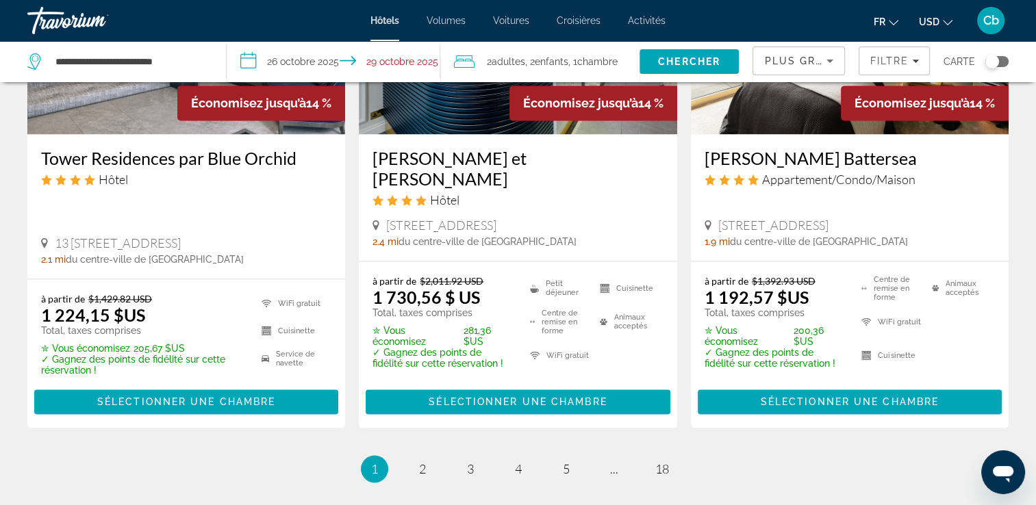
scroll to position [1934, 0]
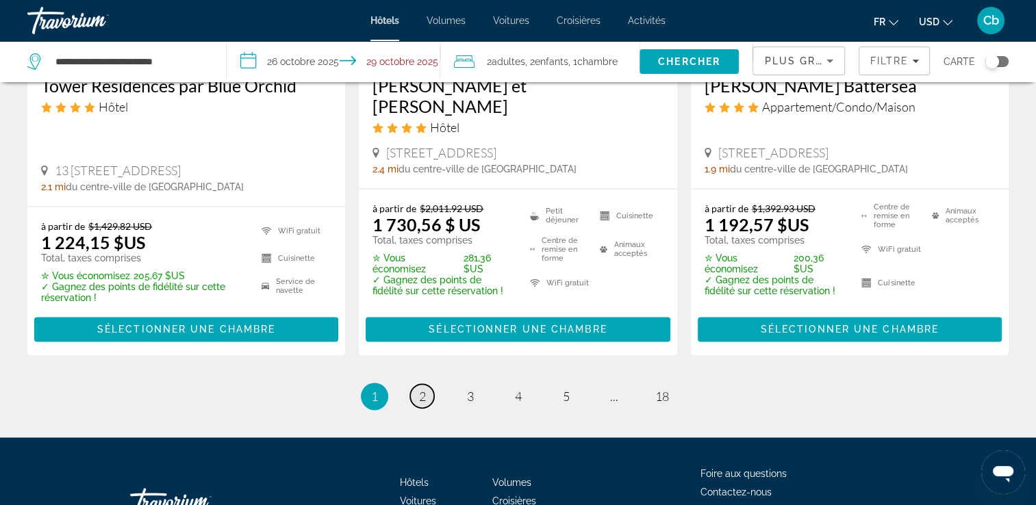
click at [419, 389] on span "2" at bounding box center [422, 396] width 7 height 15
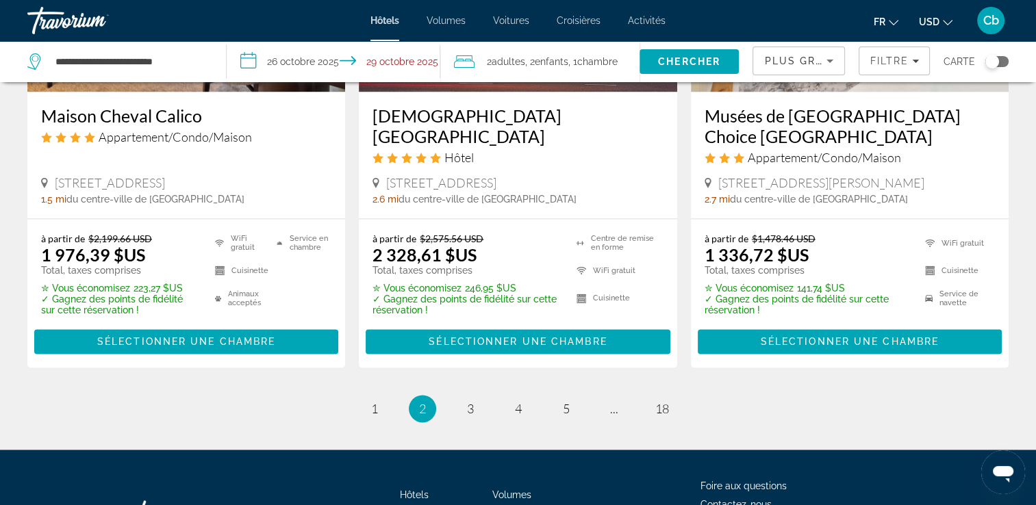
scroll to position [1945, 0]
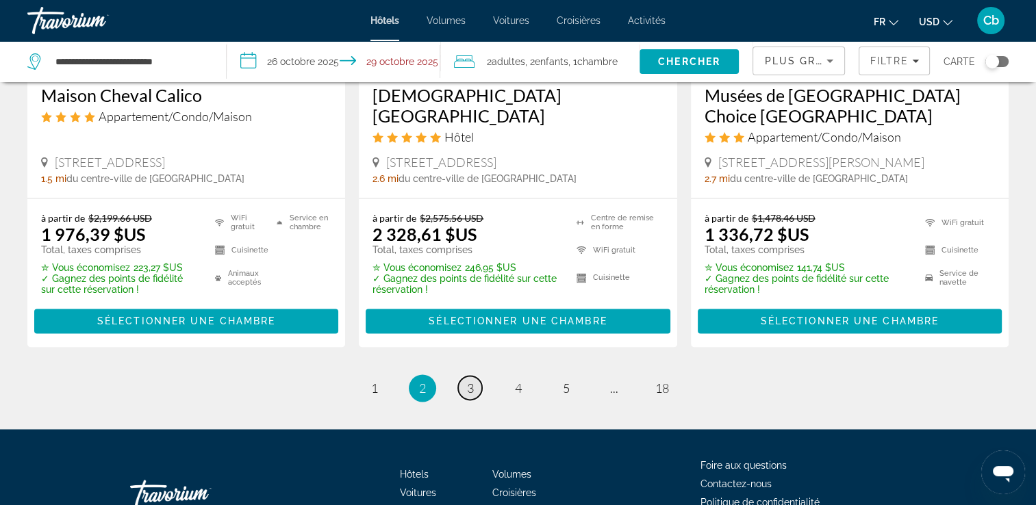
click at [468, 381] on span "3" at bounding box center [470, 388] width 7 height 15
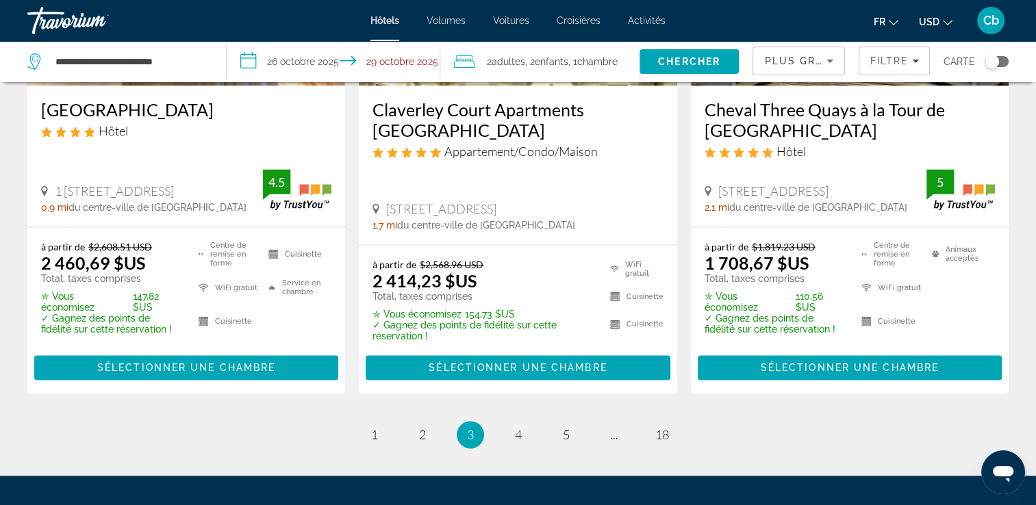
scroll to position [1952, 0]
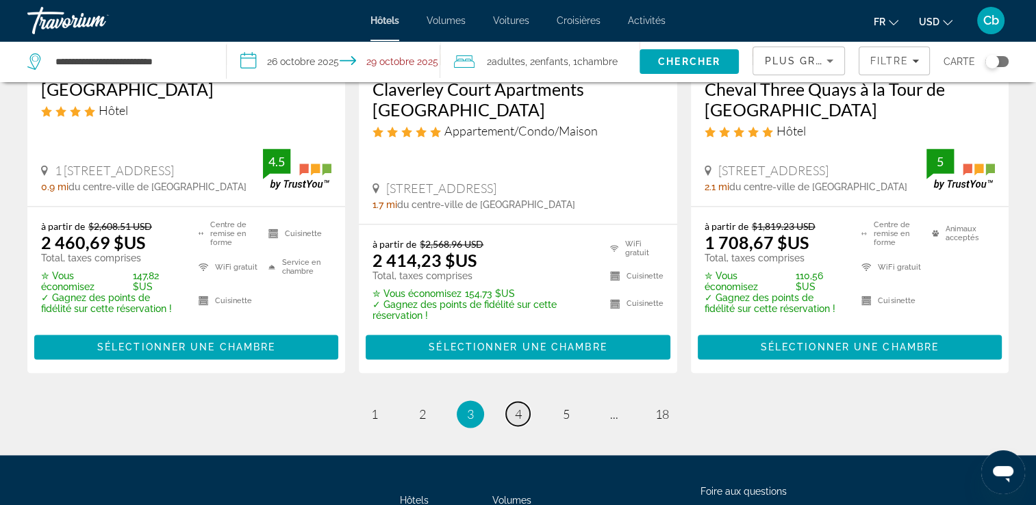
click at [518, 407] on span "4" at bounding box center [518, 414] width 7 height 15
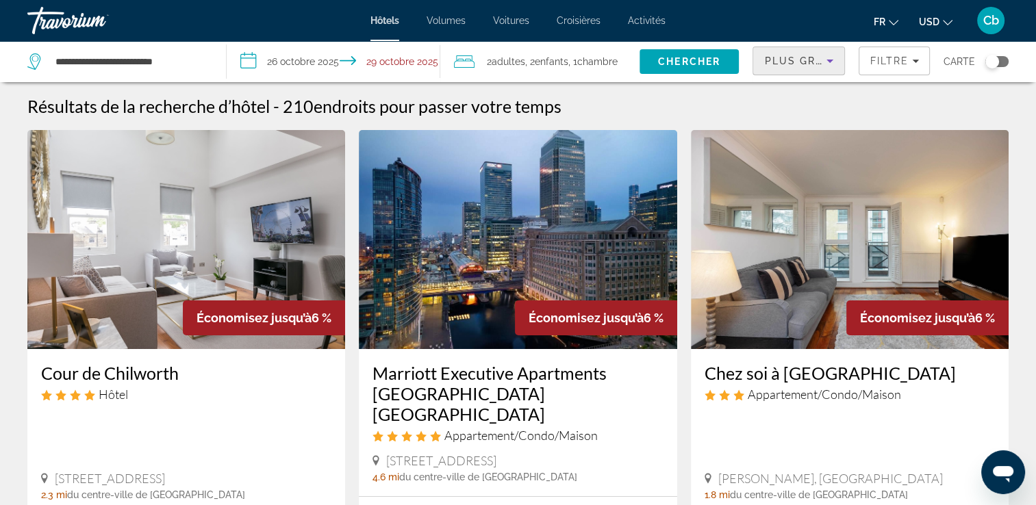
click at [827, 60] on icon "Trier par" at bounding box center [830, 61] width 16 height 16
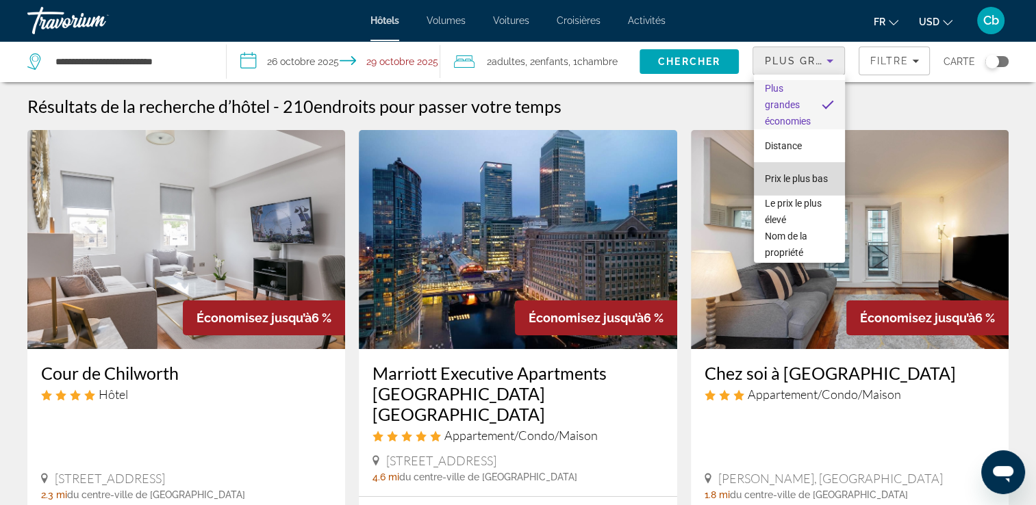
click at [802, 173] on span "Prix le plus bas" at bounding box center [796, 178] width 63 height 11
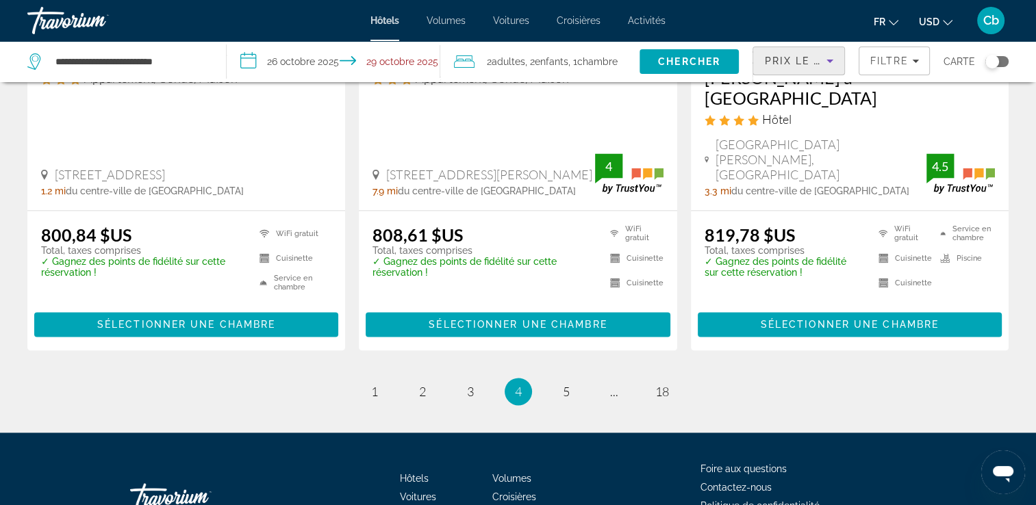
scroll to position [1890, 0]
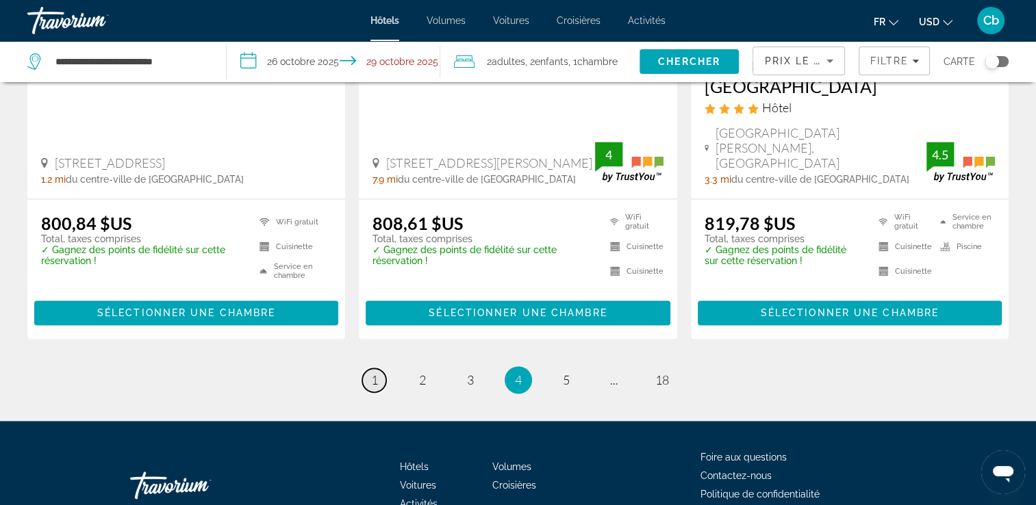
click at [378, 368] on link "page 1" at bounding box center [374, 380] width 24 height 24
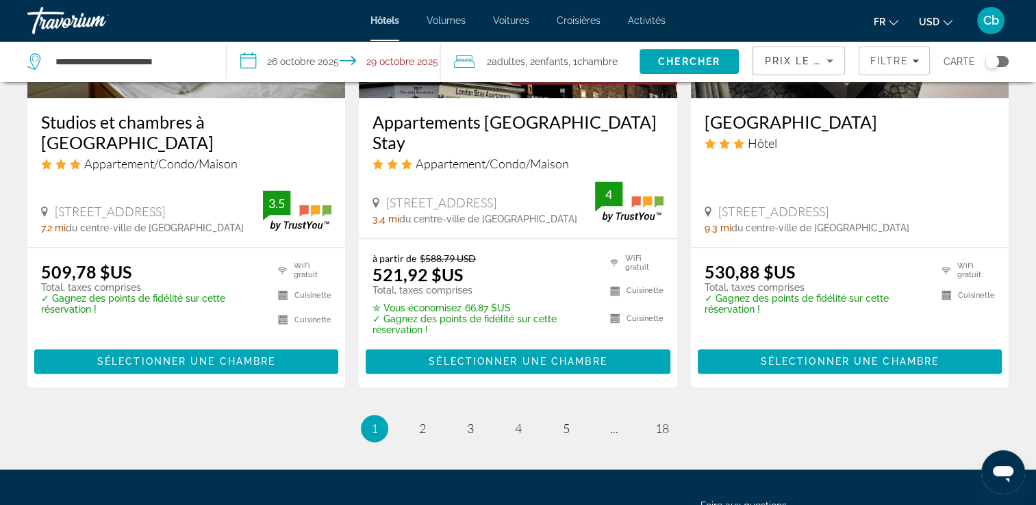
scroll to position [1890, 0]
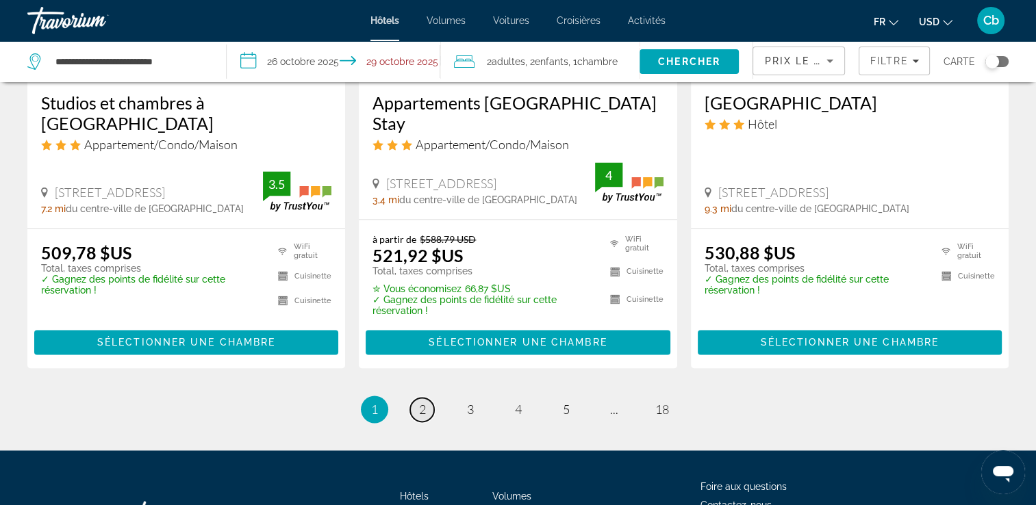
click at [425, 402] on span "2" at bounding box center [422, 409] width 7 height 15
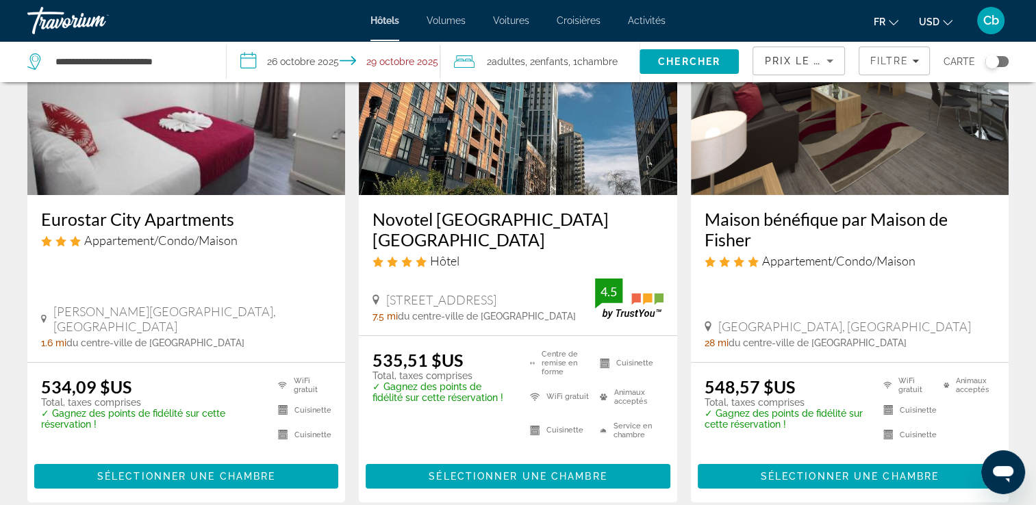
scroll to position [157, 0]
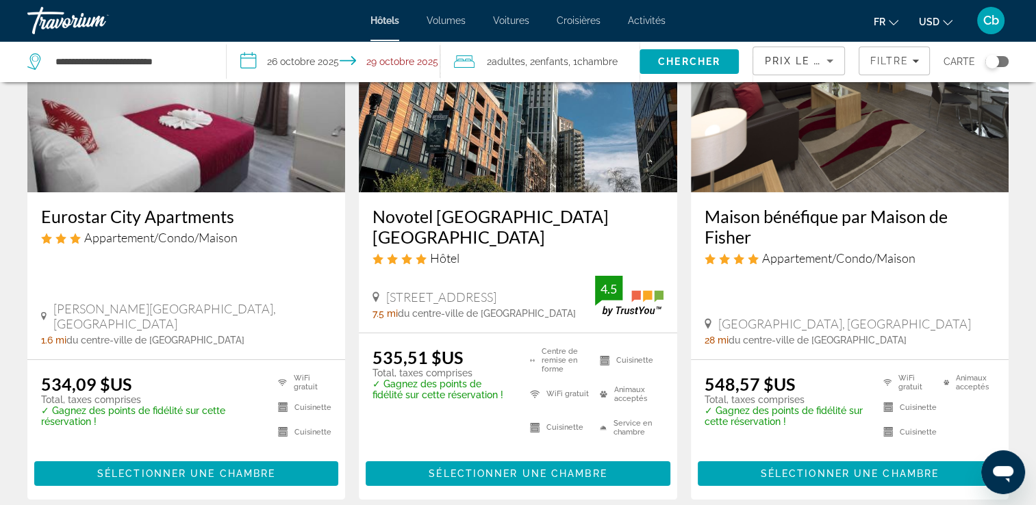
click at [451, 164] on img "Contenu principal" at bounding box center [518, 82] width 318 height 219
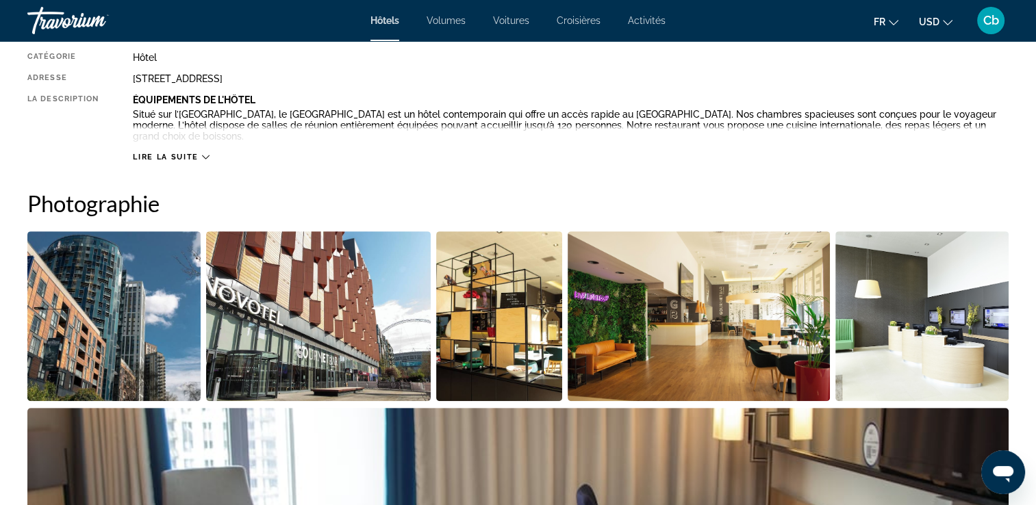
scroll to position [520, 0]
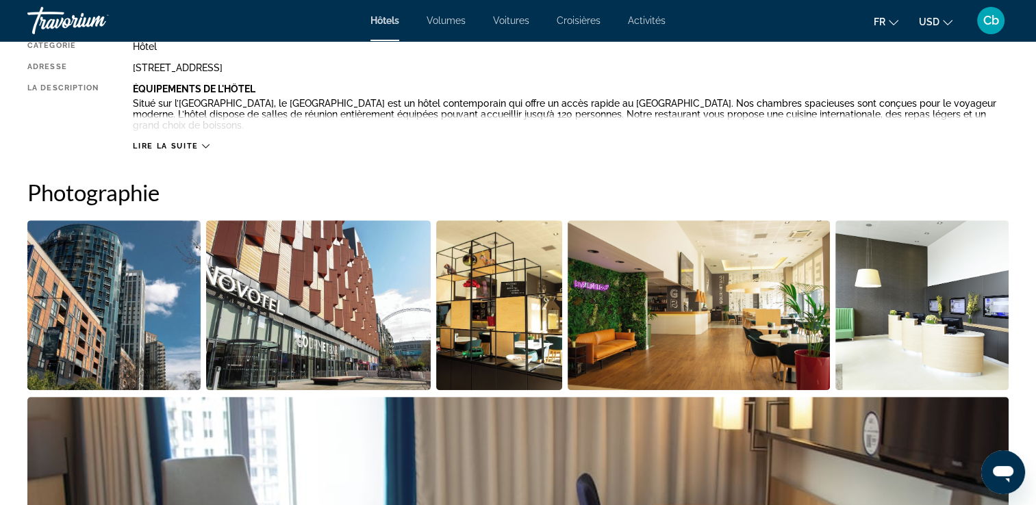
click at [198, 141] on button "Lire la suite" at bounding box center [171, 146] width 76 height 10
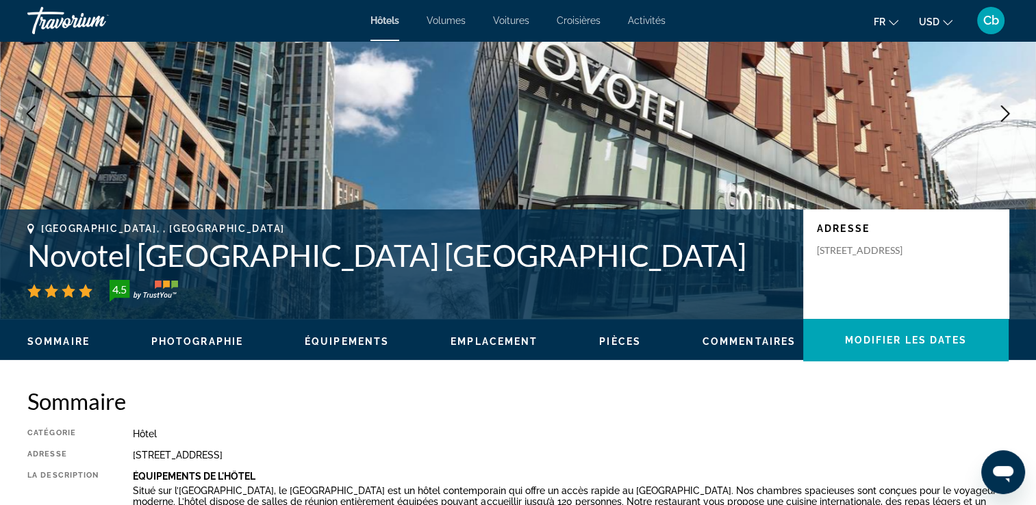
scroll to position [66, 0]
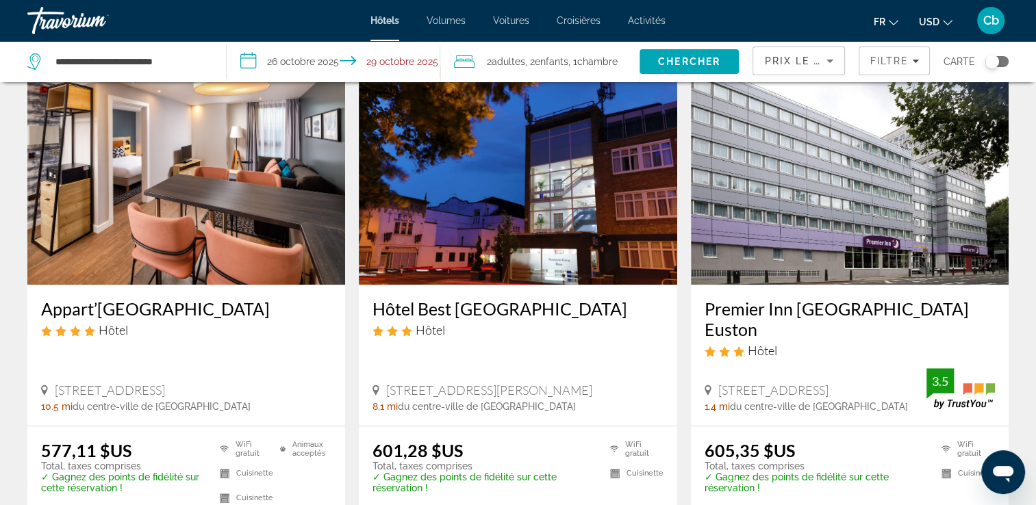
scroll to position [1178, 0]
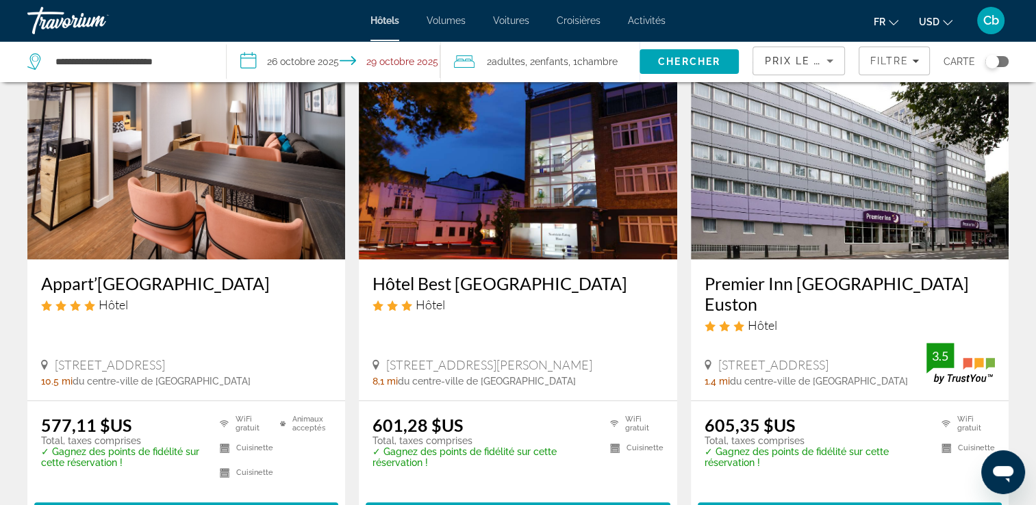
click at [199, 220] on img "Contenu principal" at bounding box center [186, 149] width 318 height 219
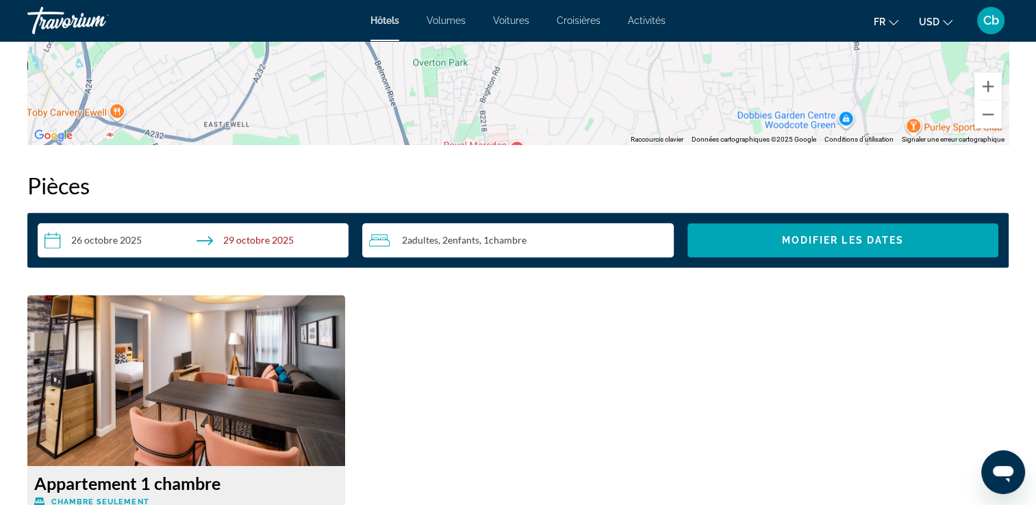
scroll to position [1662, 0]
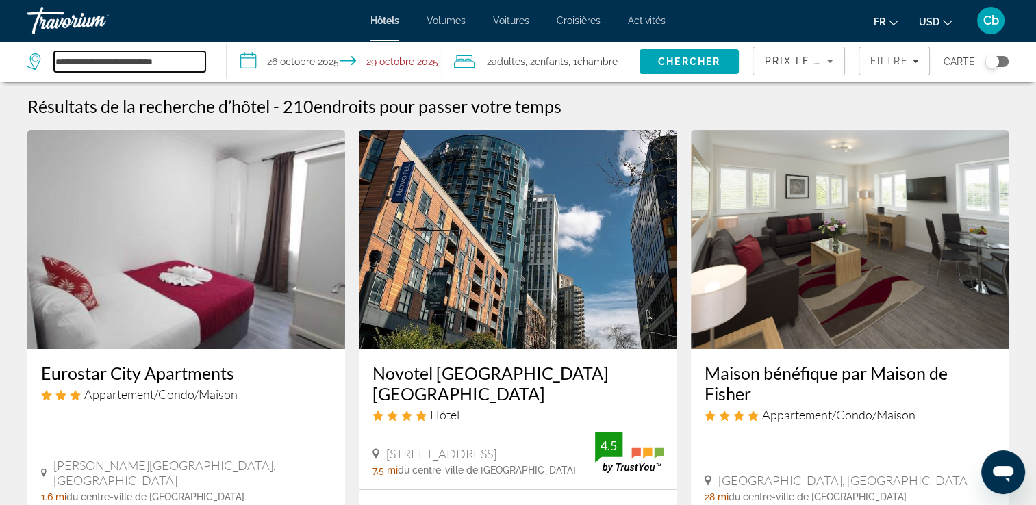
click at [115, 62] on input "**********" at bounding box center [129, 61] width 151 height 21
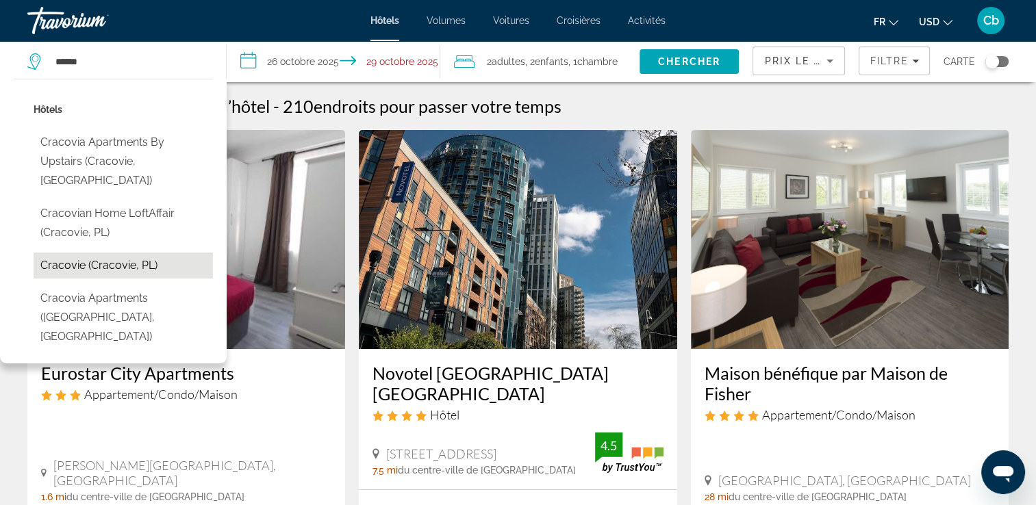
click at [79, 253] on button "Cracovie (Cracovie, PL)" at bounding box center [123, 266] width 179 height 26
type input "**********"
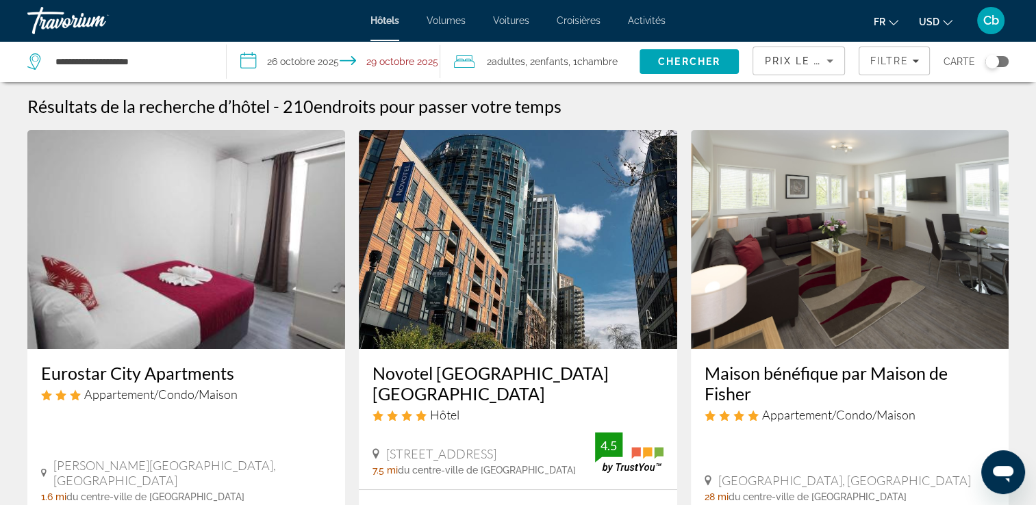
click at [384, 60] on input "**********" at bounding box center [336, 63] width 218 height 45
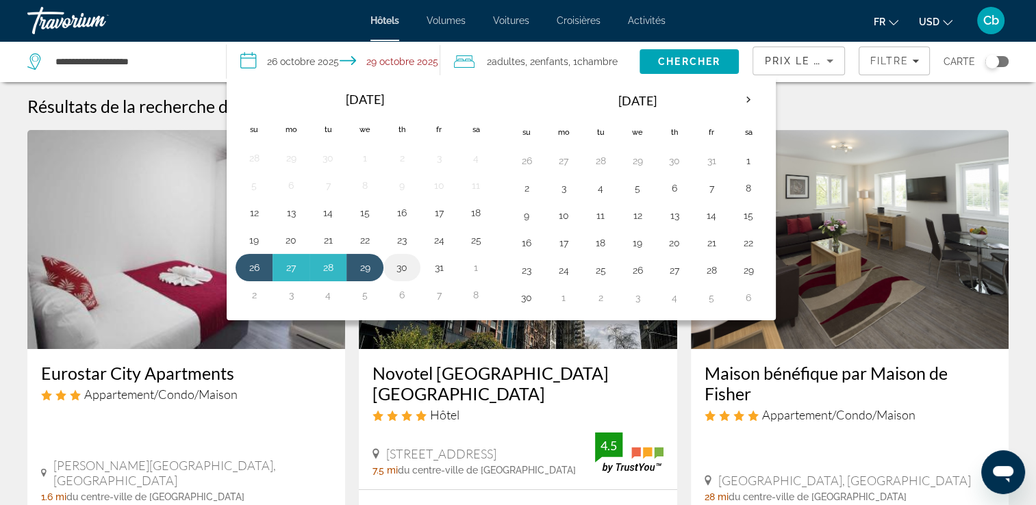
click at [397, 268] on button "30" at bounding box center [402, 267] width 22 height 19
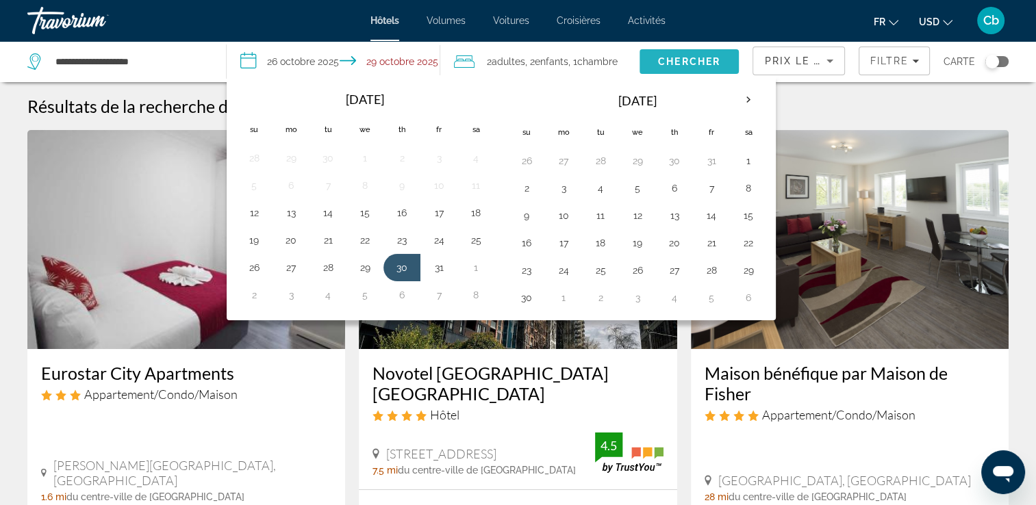
click at [689, 58] on span "Chercher" at bounding box center [689, 61] width 62 height 11
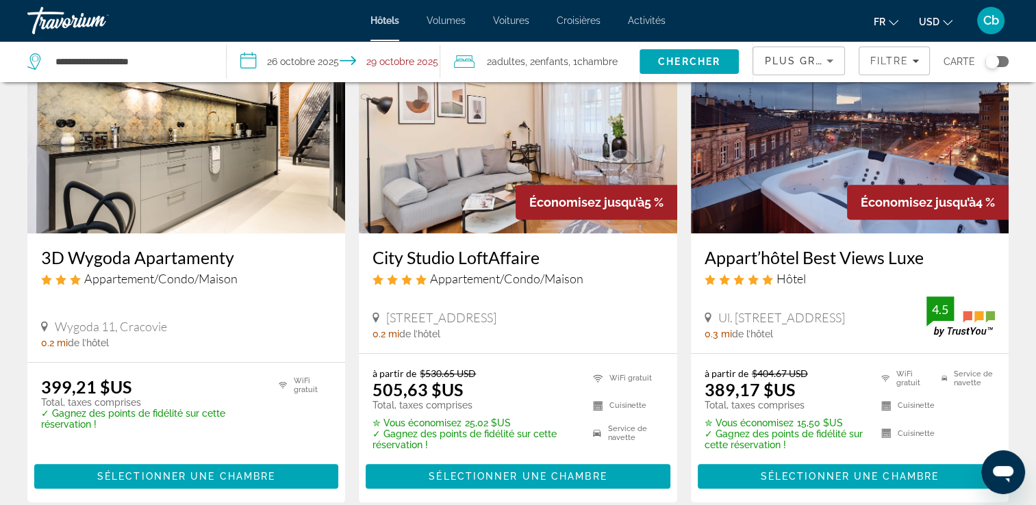
scroll to position [657, 0]
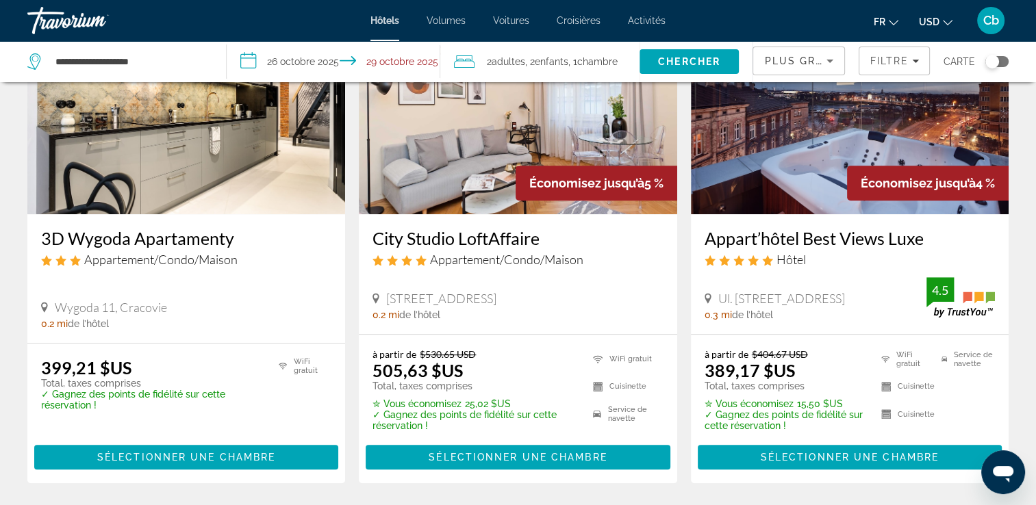
click at [764, 153] on img "Contenu principal" at bounding box center [850, 104] width 318 height 219
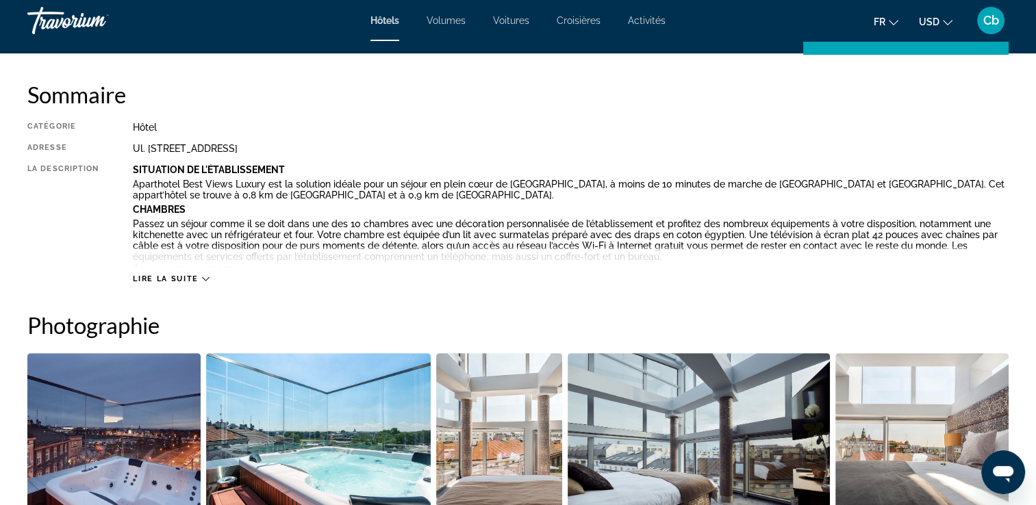
scroll to position [466, 0]
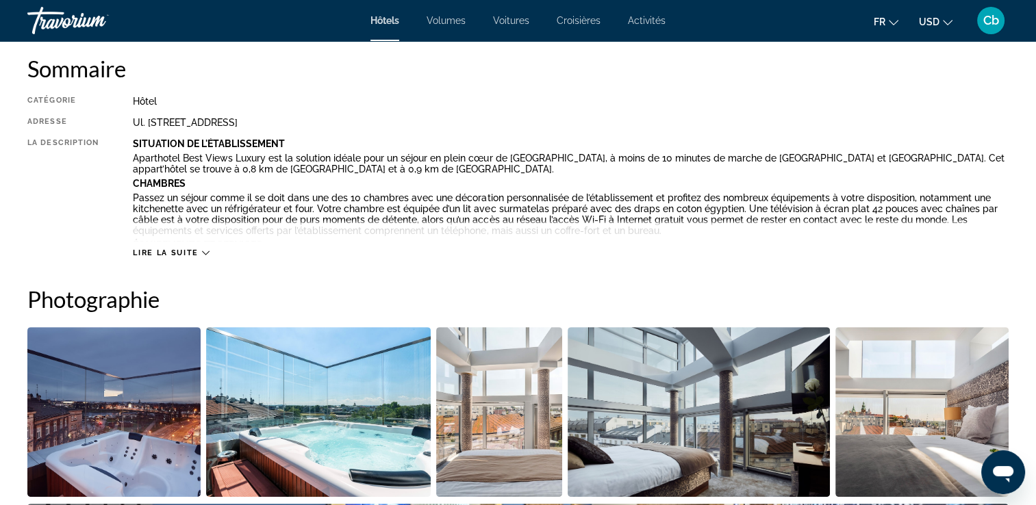
click at [194, 252] on span "Lire la suite" at bounding box center [165, 253] width 65 height 9
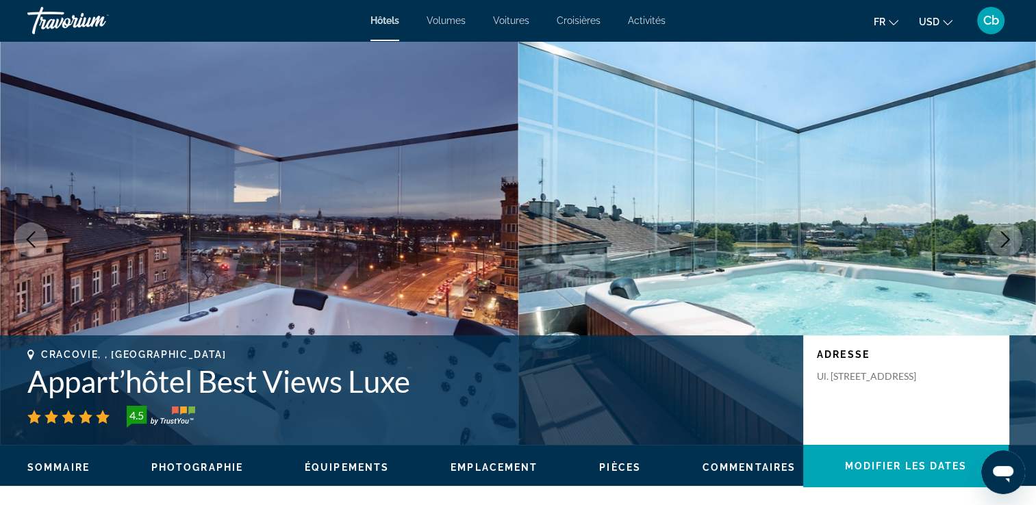
scroll to position [0, 0]
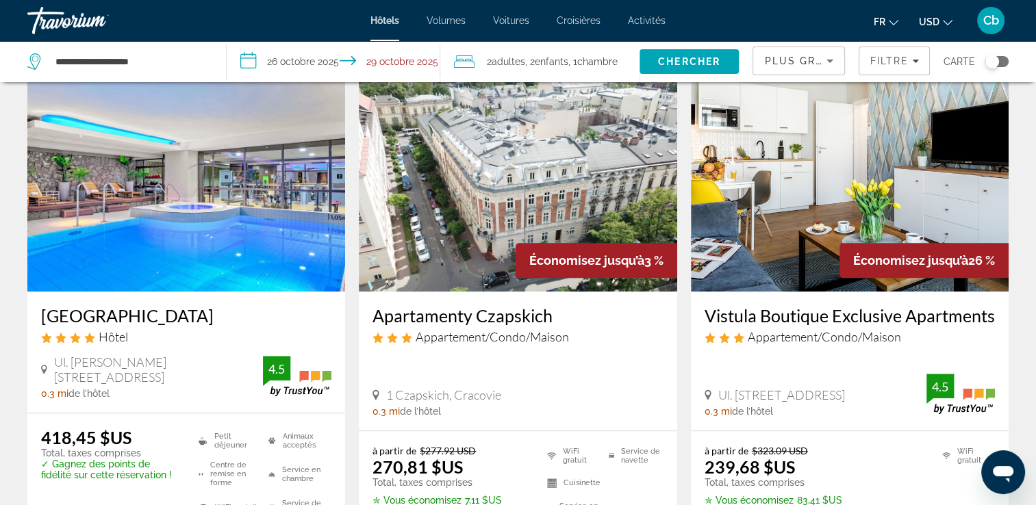
scroll to position [1123, 0]
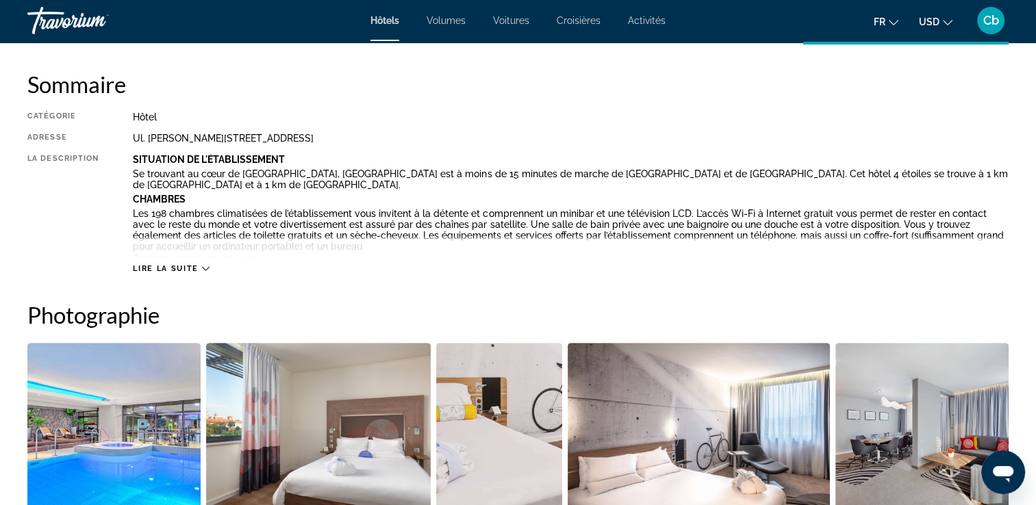
scroll to position [466, 0]
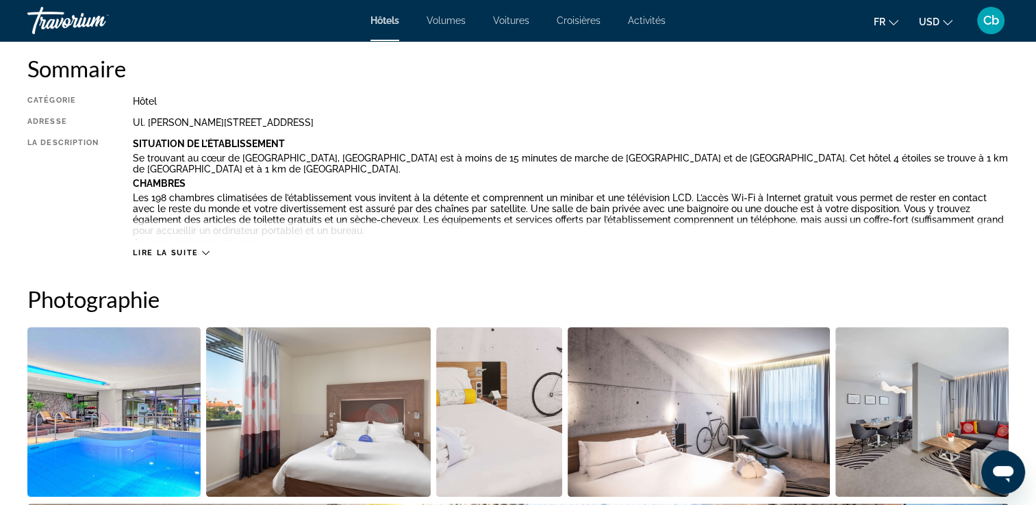
click at [190, 254] on span "Lire la suite" at bounding box center [165, 253] width 65 height 9
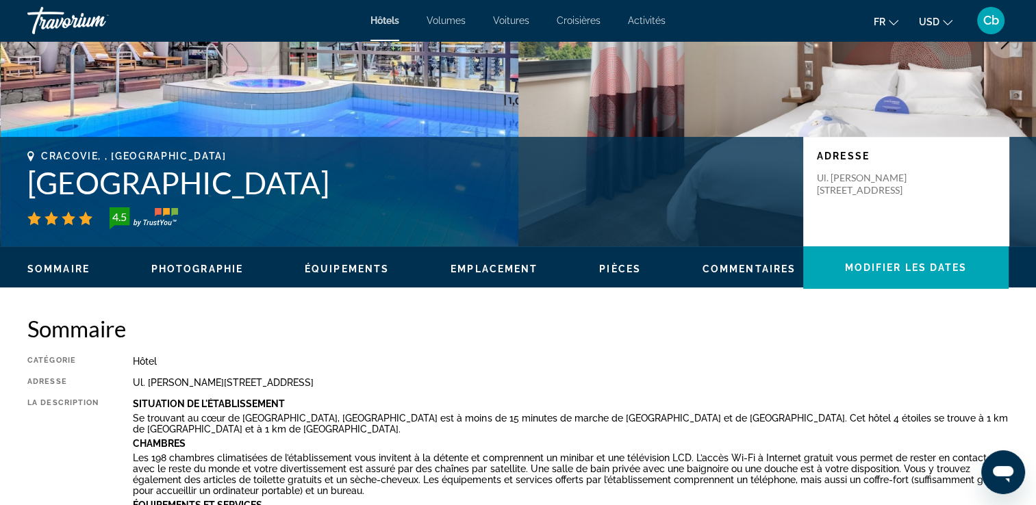
scroll to position [0, 0]
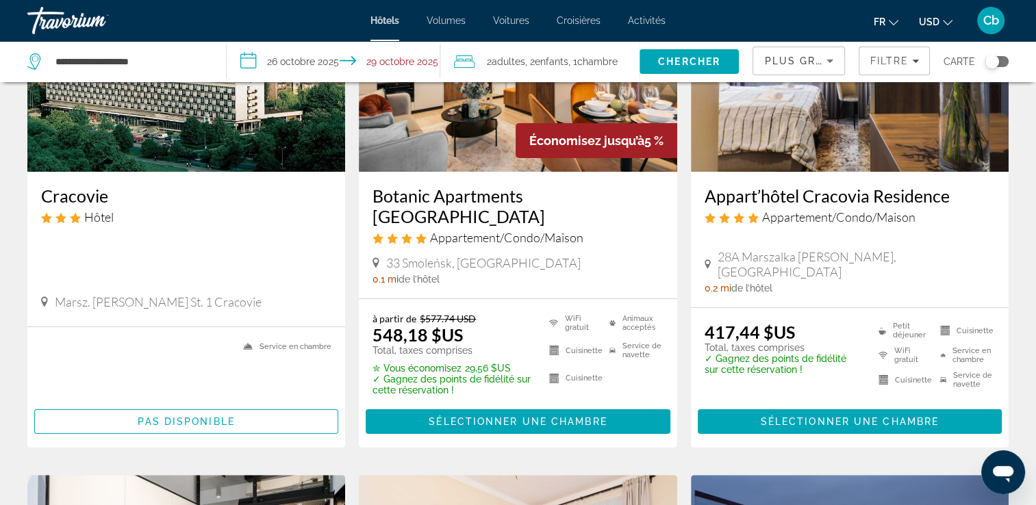
scroll to position [180, 0]
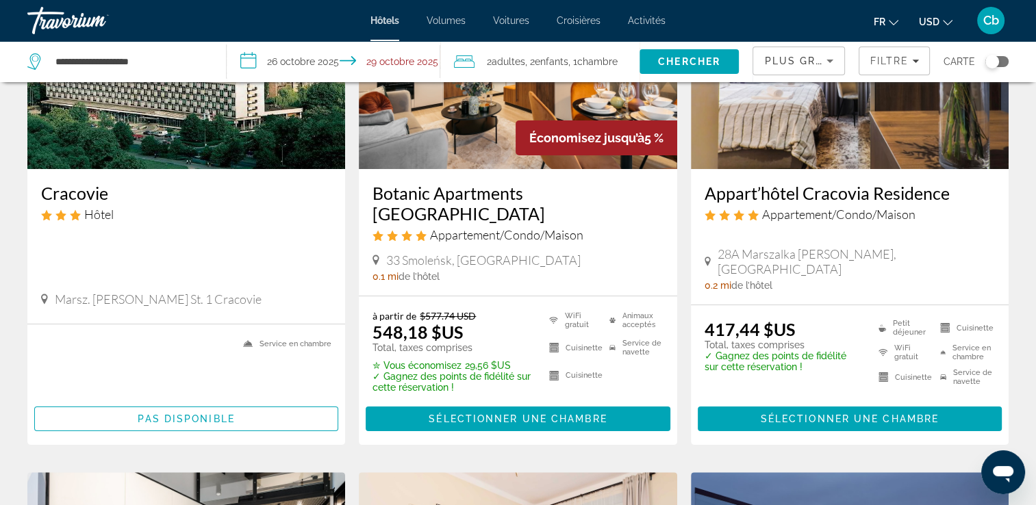
click at [827, 166] on img "Contenu principal" at bounding box center [850, 59] width 318 height 219
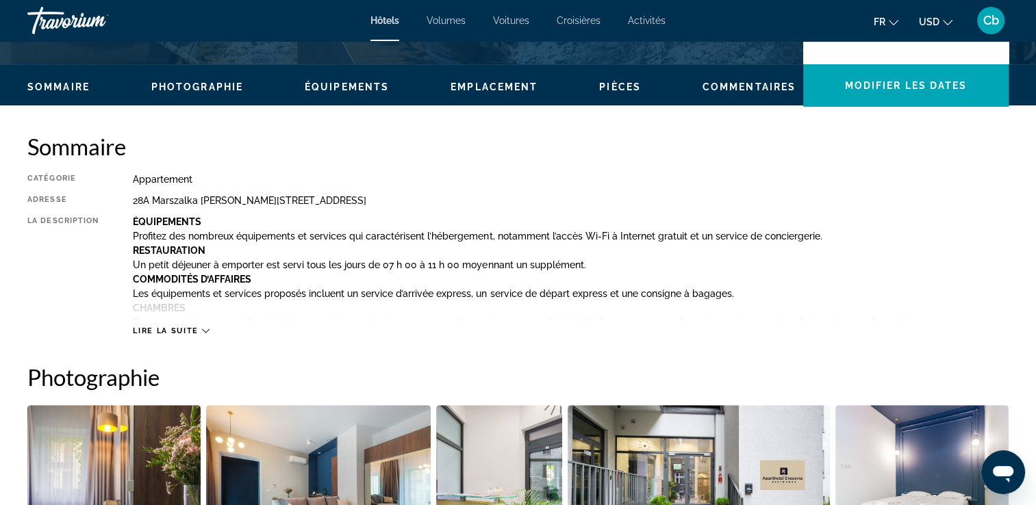
scroll to position [410, 0]
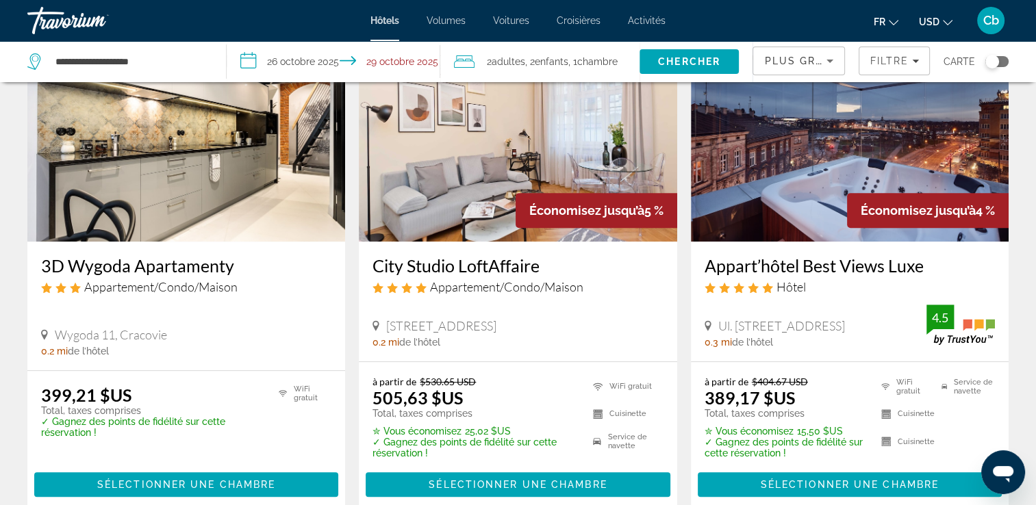
scroll to position [649, 0]
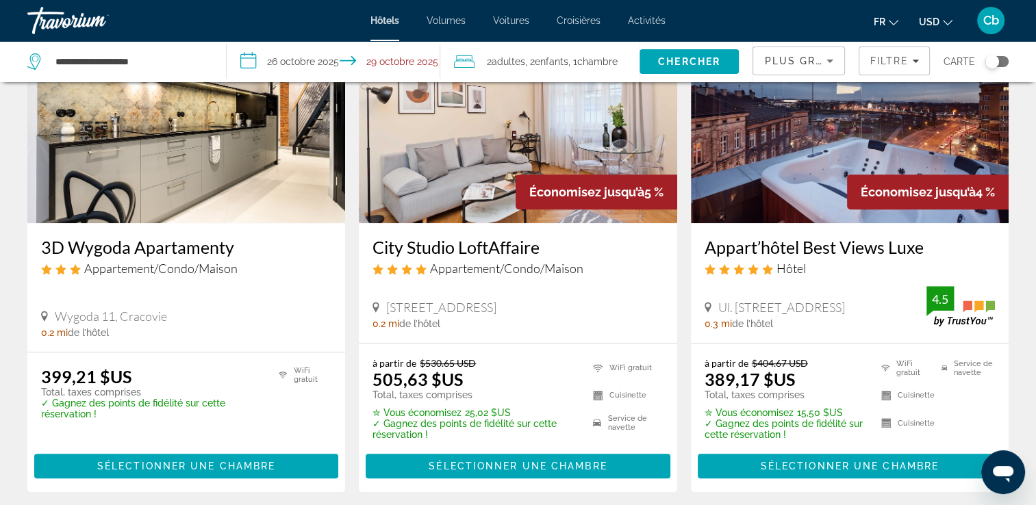
click at [175, 177] on img "Contenu principal" at bounding box center [186, 113] width 318 height 219
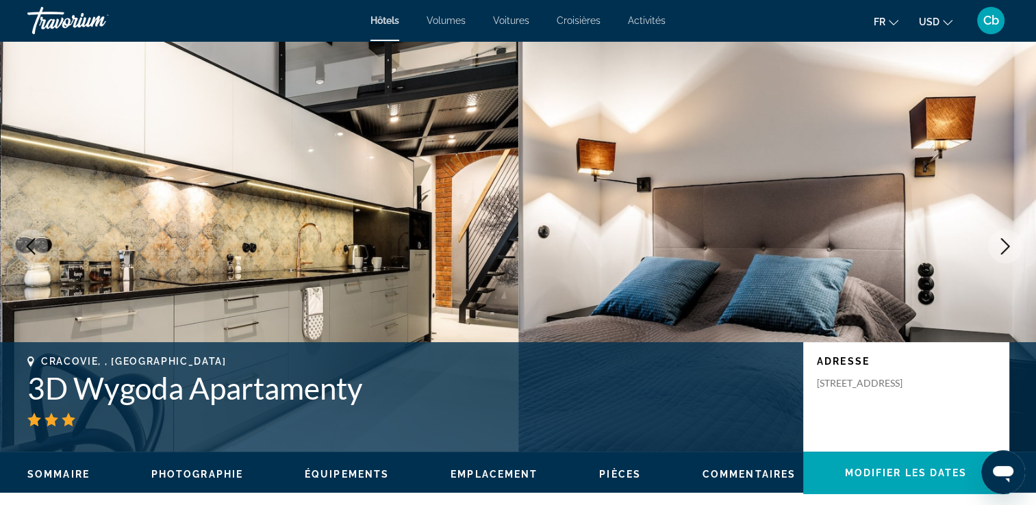
click at [1008, 247] on icon "Image suivante" at bounding box center [1005, 246] width 9 height 16
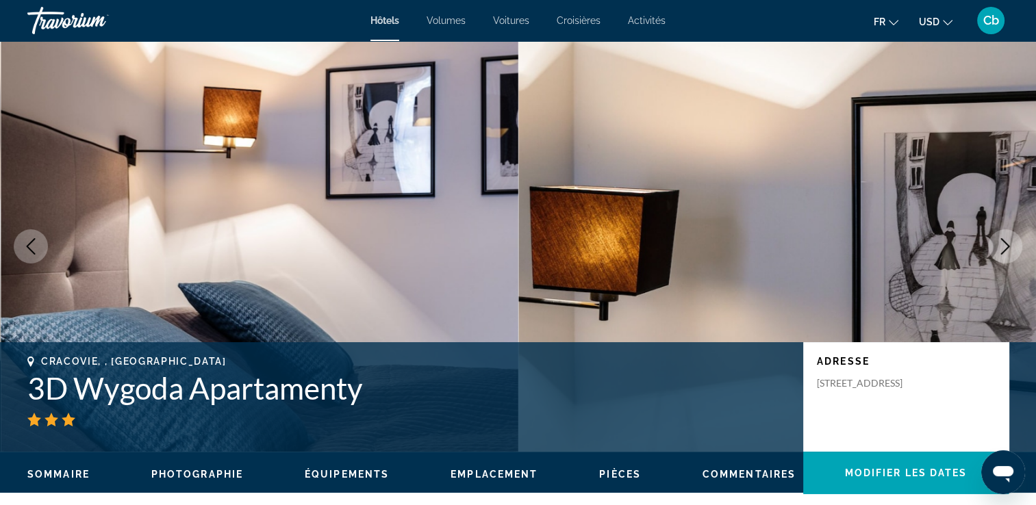
click at [1008, 247] on icon "Image suivante" at bounding box center [1005, 246] width 9 height 16
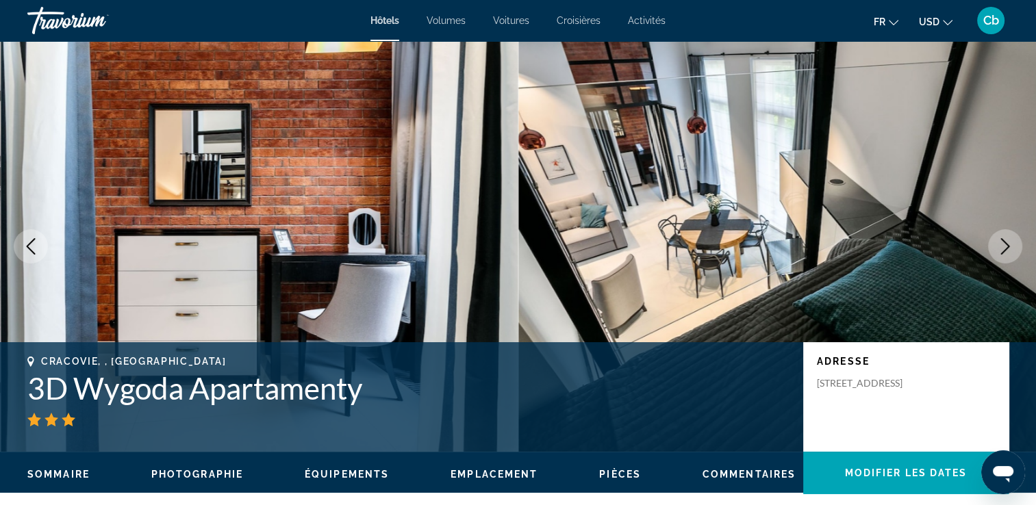
click at [1008, 247] on icon "Image suivante" at bounding box center [1005, 246] width 9 height 16
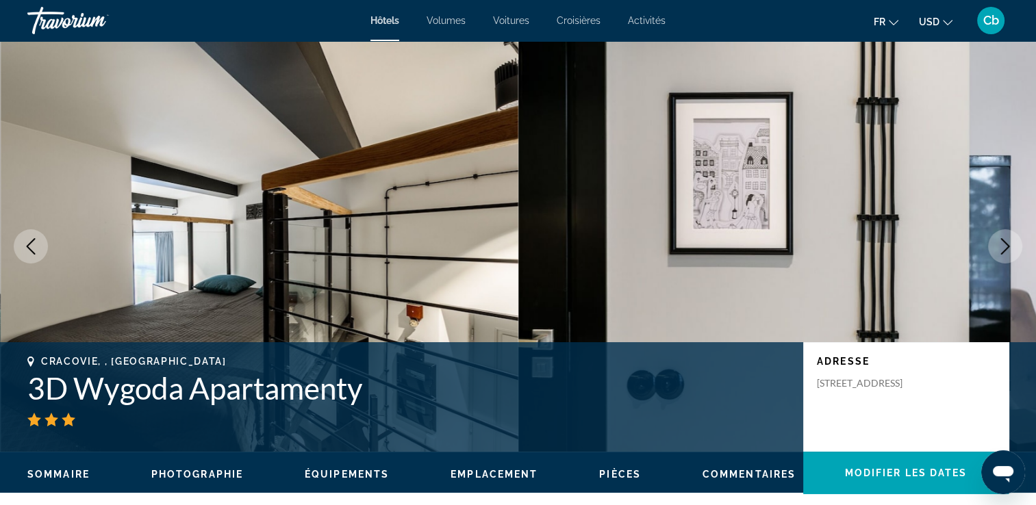
click at [1008, 247] on icon "Image suivante" at bounding box center [1005, 246] width 9 height 16
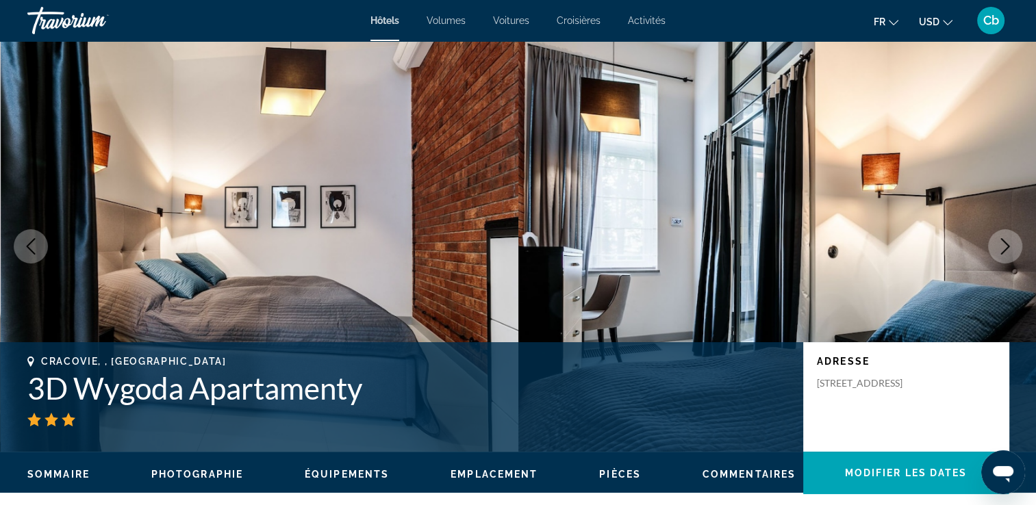
click at [1008, 247] on icon "Image suivante" at bounding box center [1005, 246] width 9 height 16
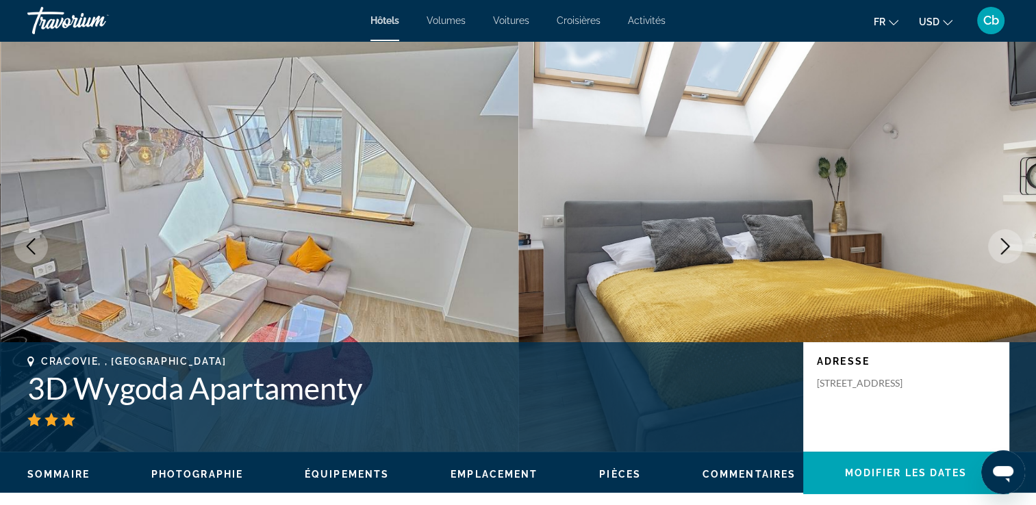
click at [1008, 247] on icon "Image suivante" at bounding box center [1005, 246] width 9 height 16
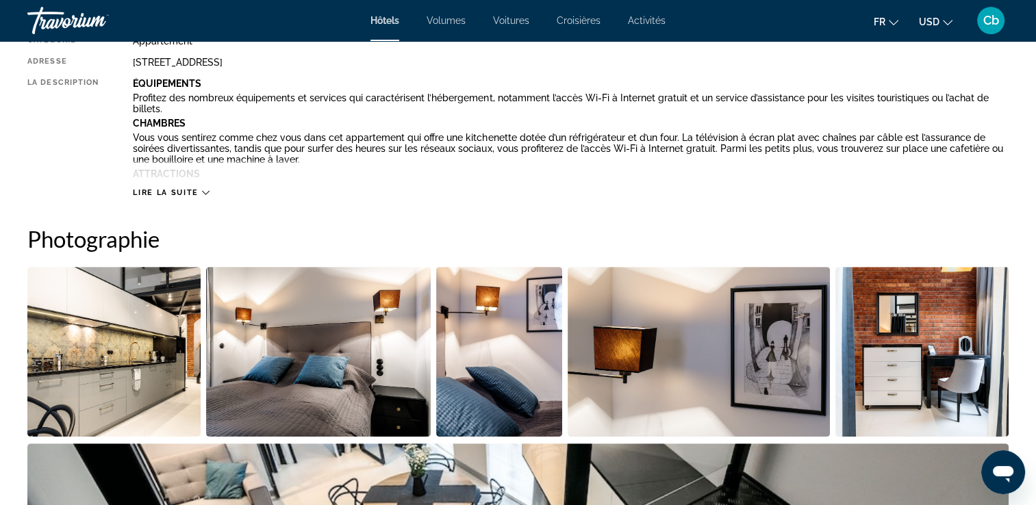
scroll to position [548, 0]
